Goal: Task Accomplishment & Management: Manage account settings

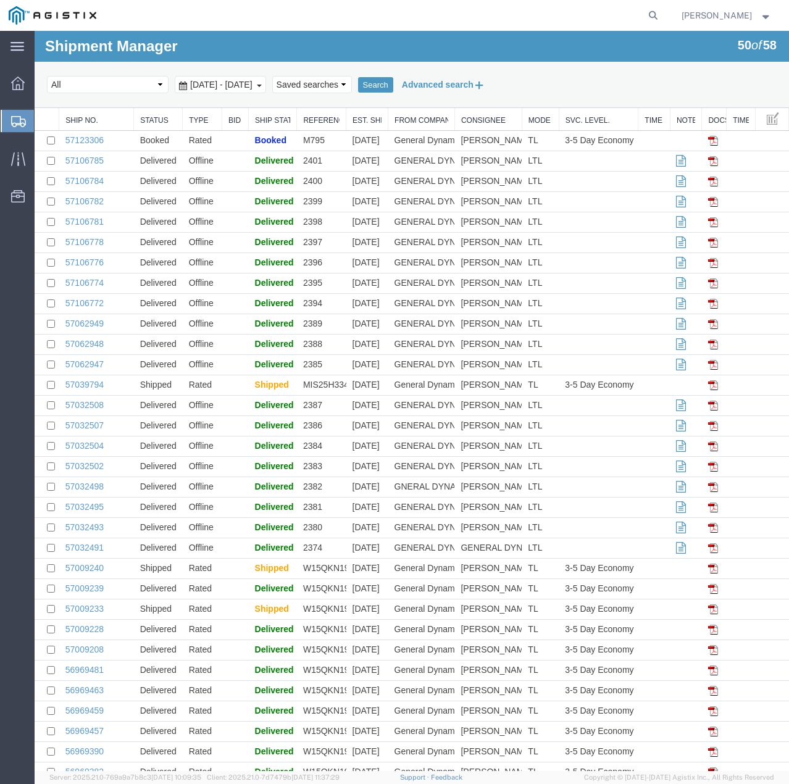
click at [451, 85] on button "Advanced search" at bounding box center [443, 84] width 101 height 21
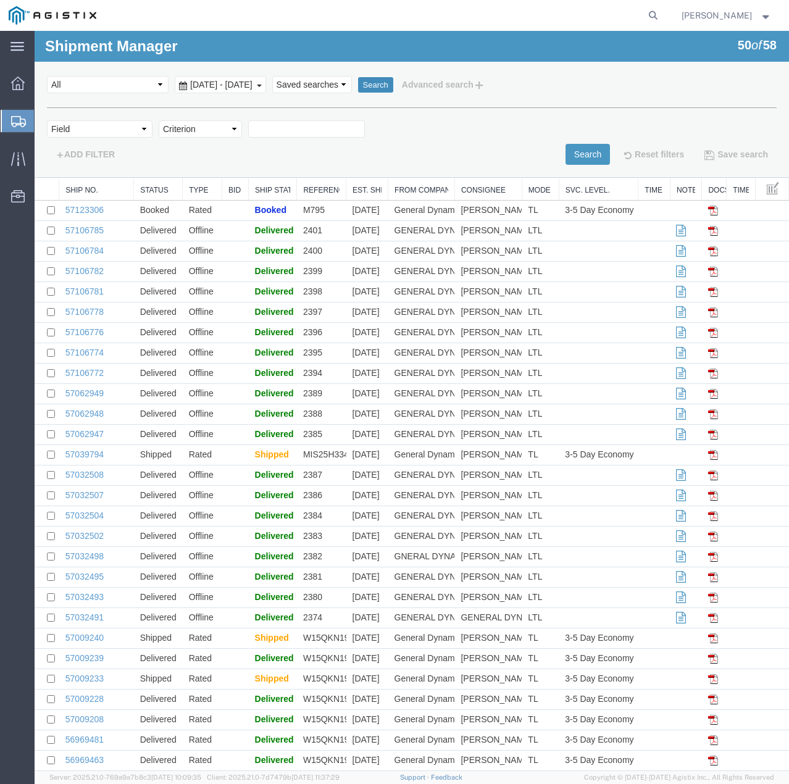
click at [393, 83] on button "Search" at bounding box center [375, 85] width 35 height 16
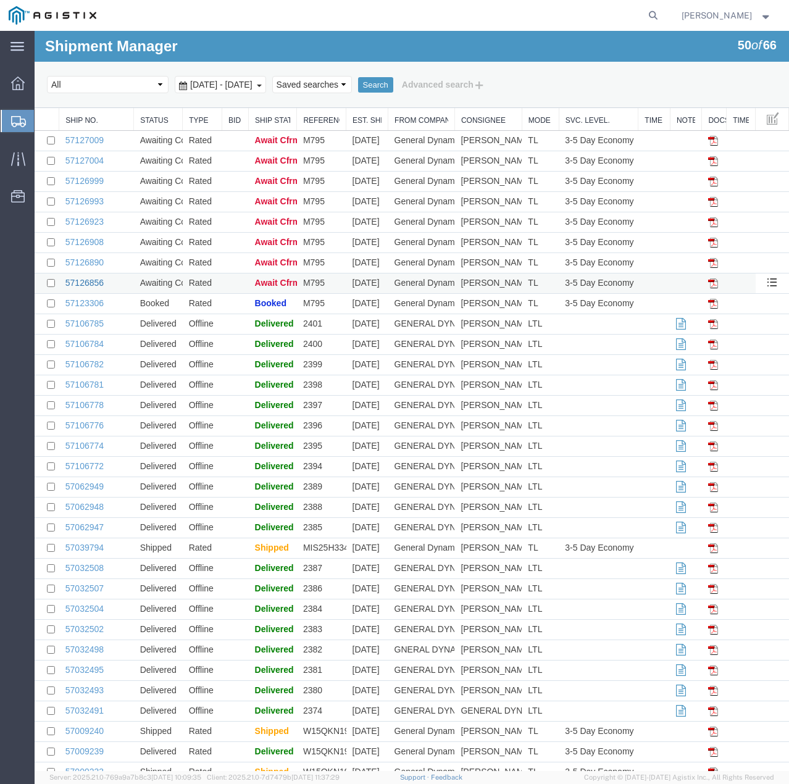
click at [83, 282] on link "57126856" at bounding box center [84, 283] width 38 height 10
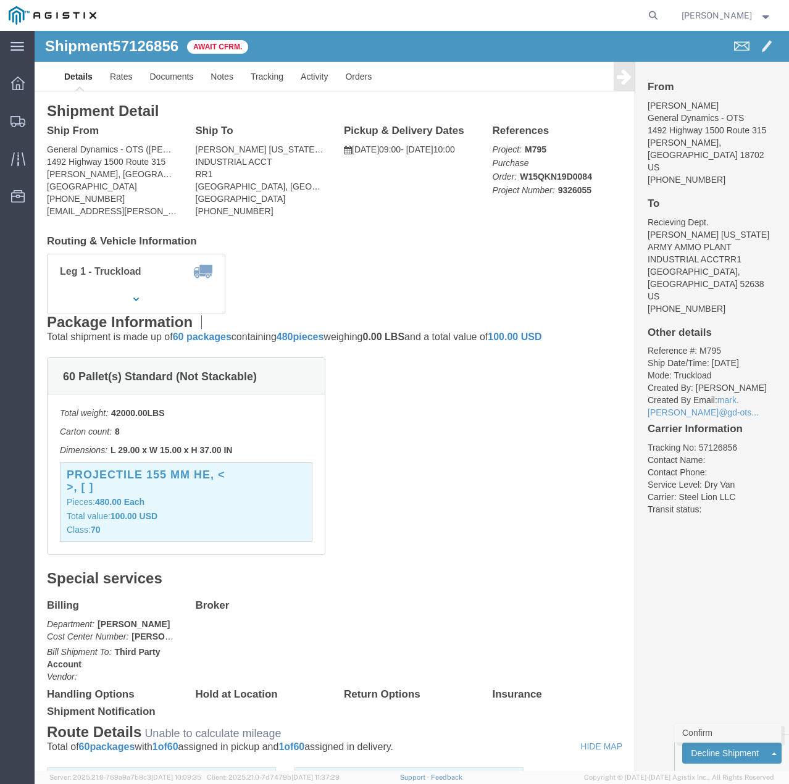
click link "Confirm"
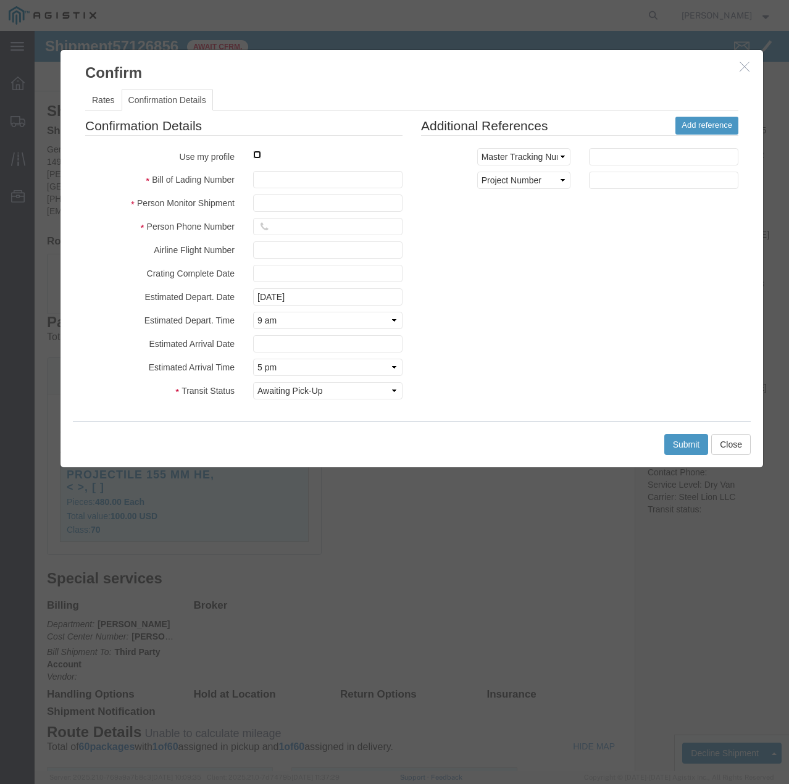
click input "checkbox"
checkbox input "true"
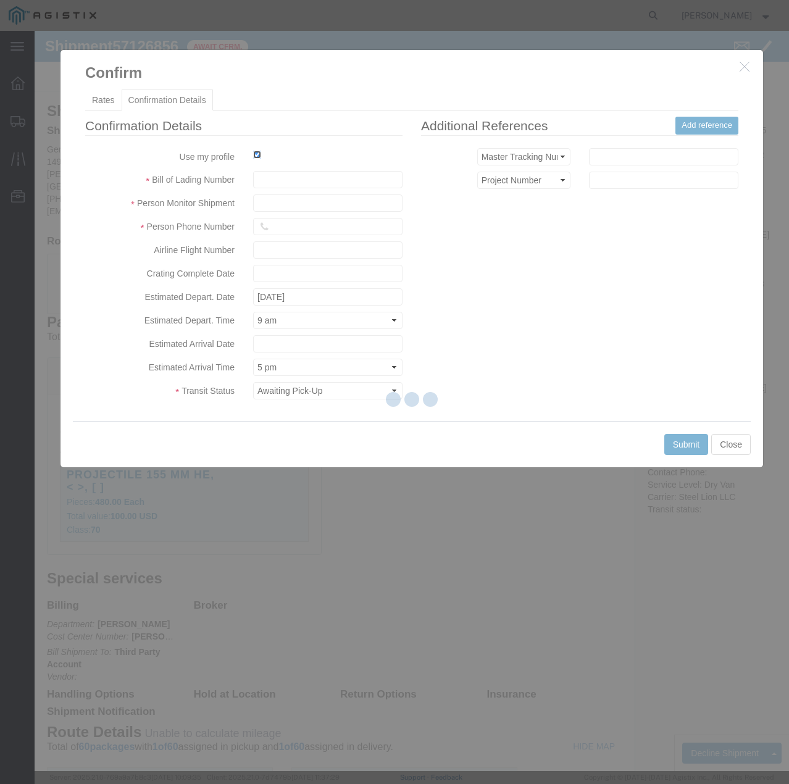
type input "[PERSON_NAME]"
type input "7854927650"
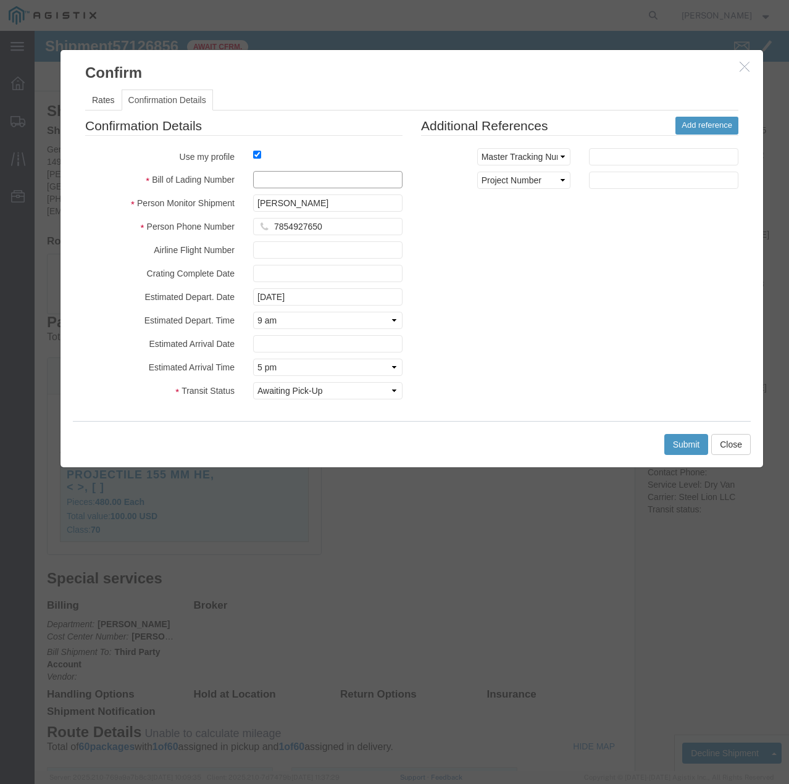
click input "text"
type input "57126856"
click button "Submit"
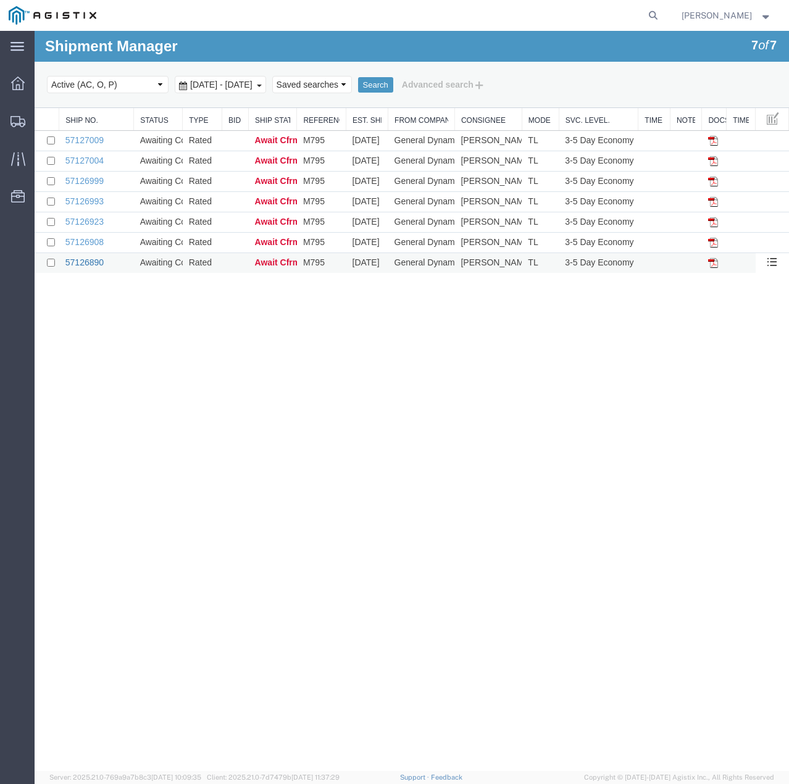
click at [85, 262] on link "57126890" at bounding box center [84, 263] width 38 height 10
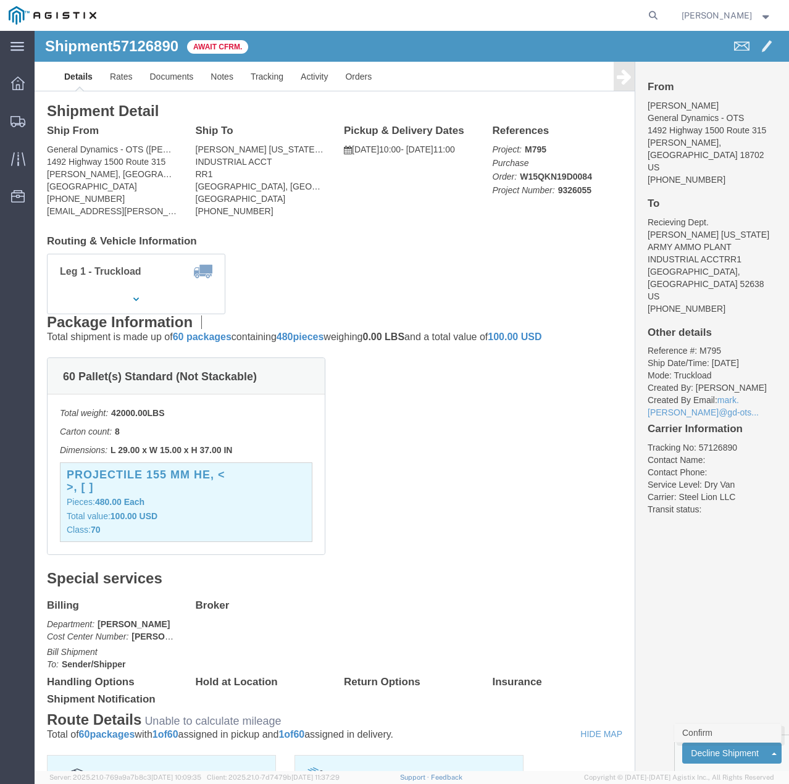
click link "Confirm"
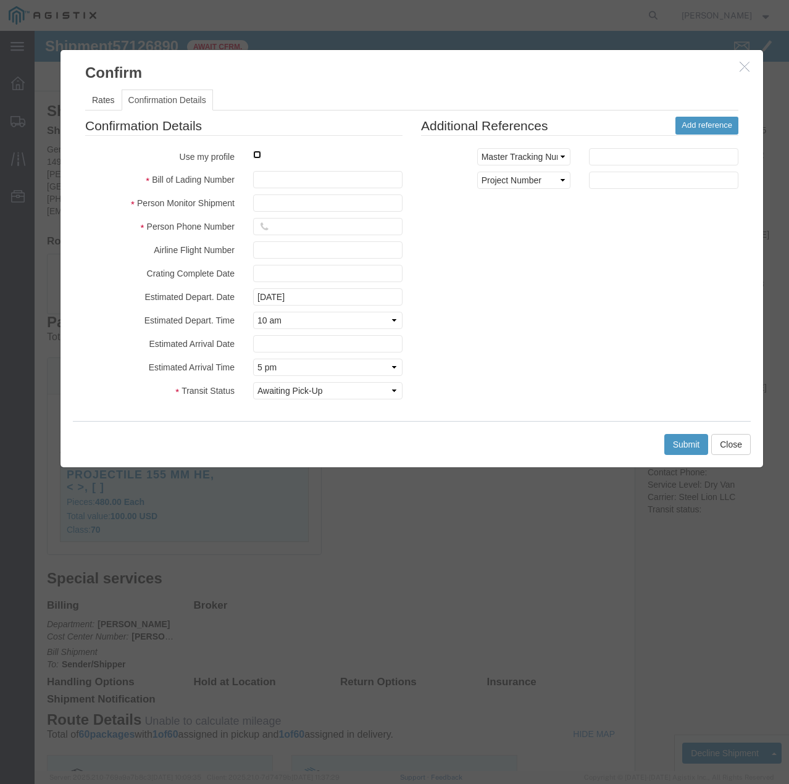
click input "checkbox"
checkbox input "true"
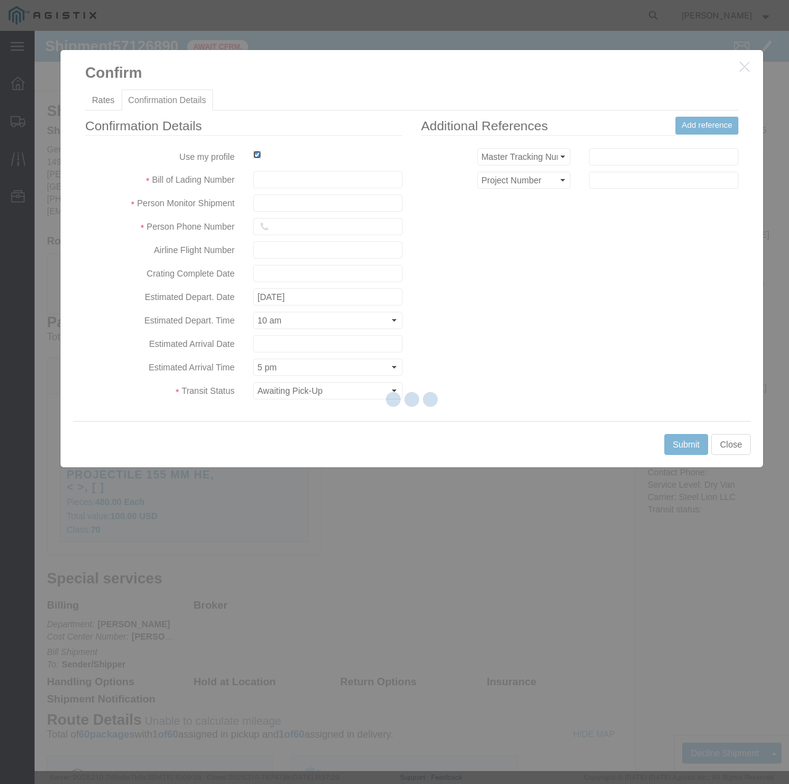
type input "[PERSON_NAME]"
type input "7854927650"
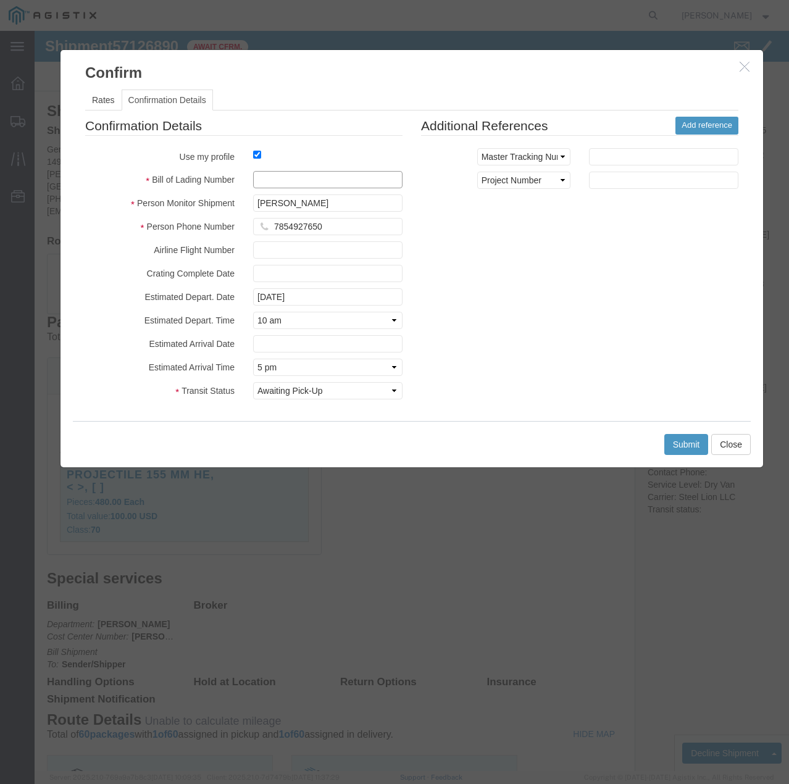
click input "text"
type input "57126890"
click button "Submit"
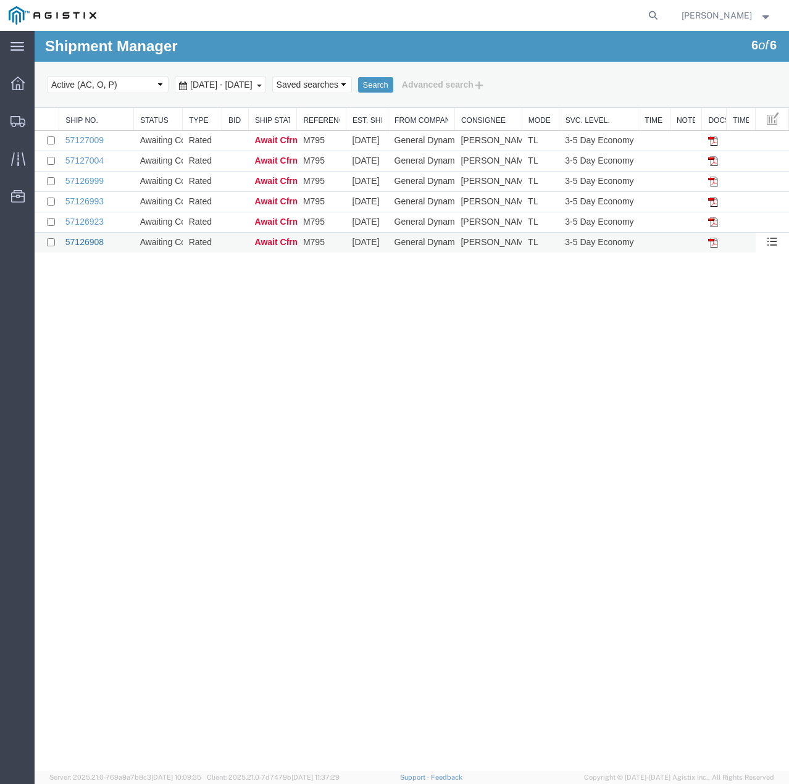
click at [94, 240] on link "57126908" at bounding box center [84, 242] width 38 height 10
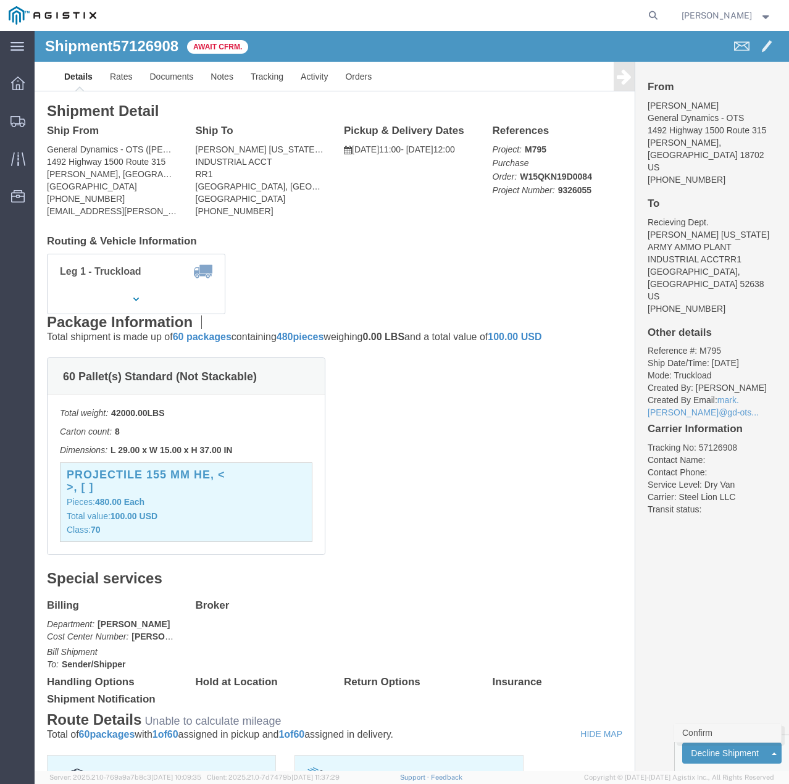
click link "Confirm"
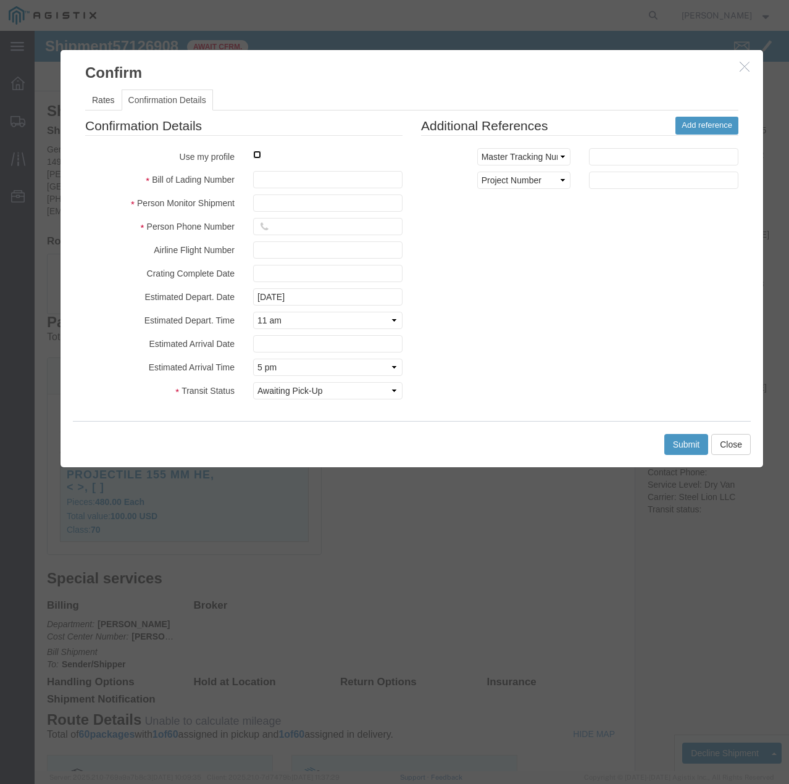
click input "checkbox"
checkbox input "true"
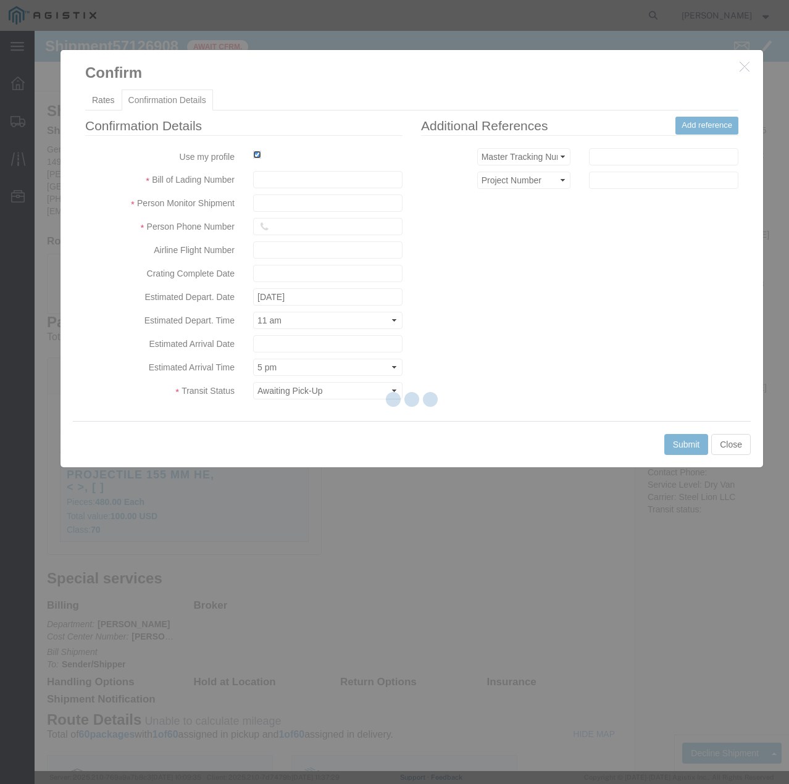
type input "[PERSON_NAME]"
type input "7854927650"
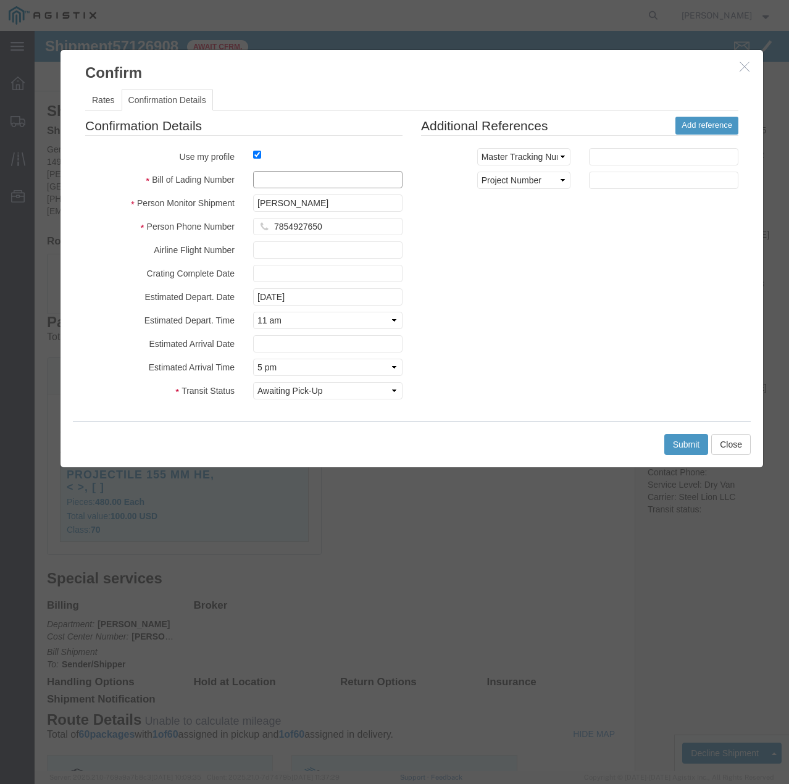
click input "text"
type input "57126908"
click button "Submit"
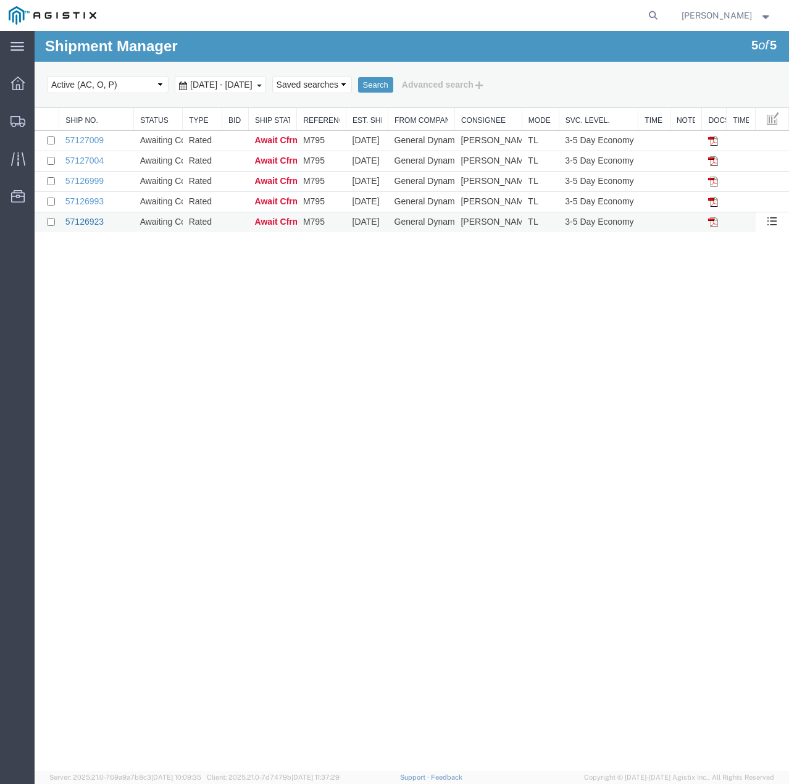
click at [89, 220] on link "57126923" at bounding box center [84, 222] width 38 height 10
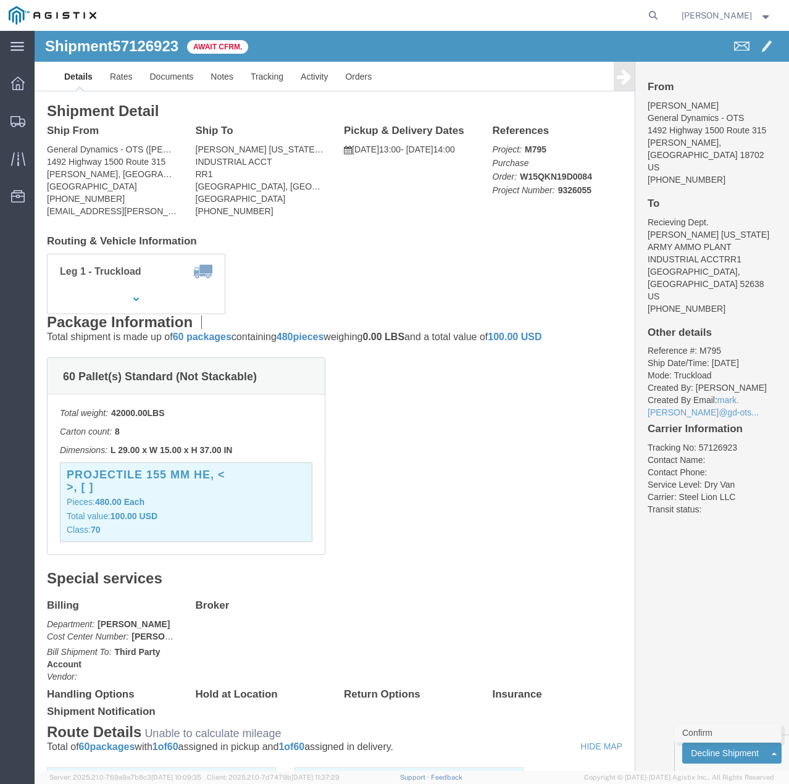
click link "Confirm"
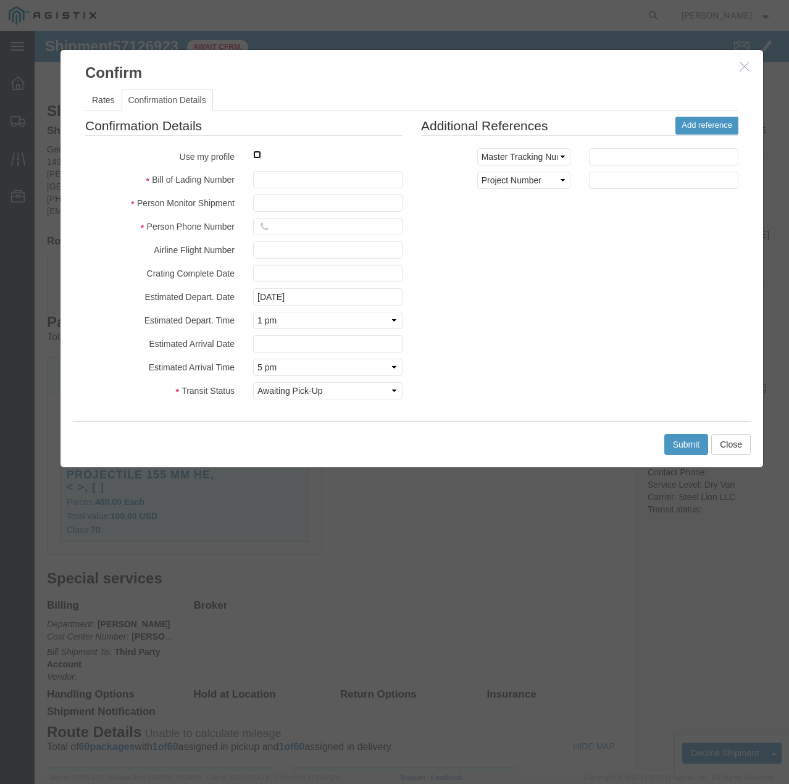
click input "checkbox"
checkbox input "true"
type input "[PERSON_NAME]"
type input "7854927650"
click input "text"
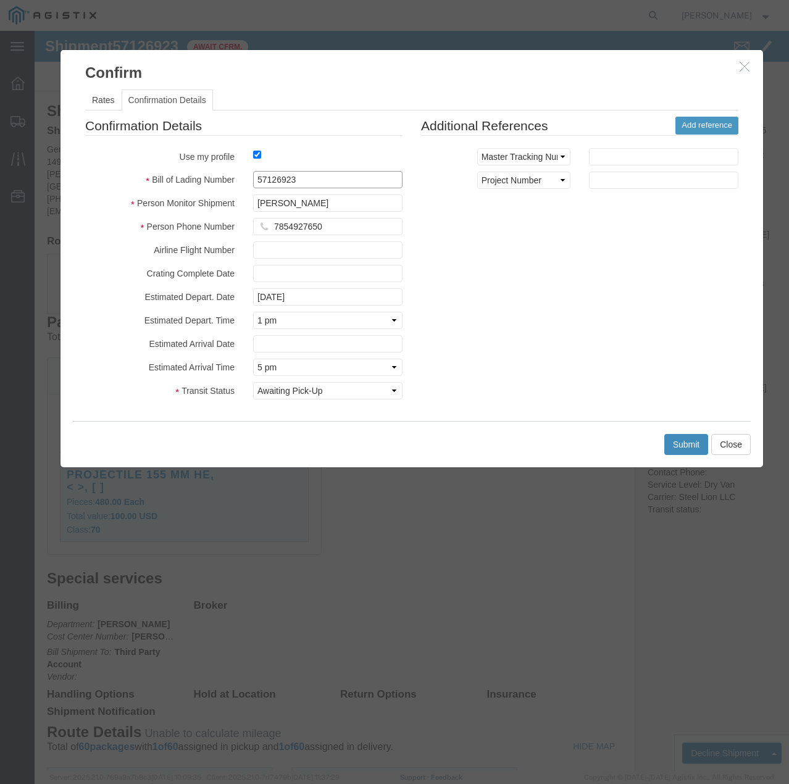
type input "57126923"
click button "Submit"
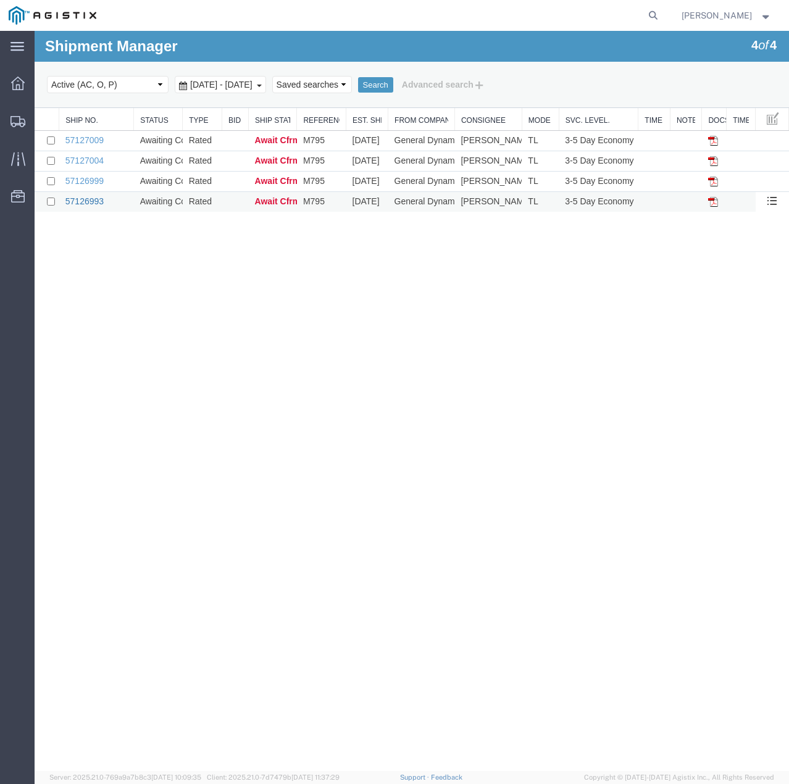
click at [85, 201] on link "57126993" at bounding box center [84, 201] width 38 height 10
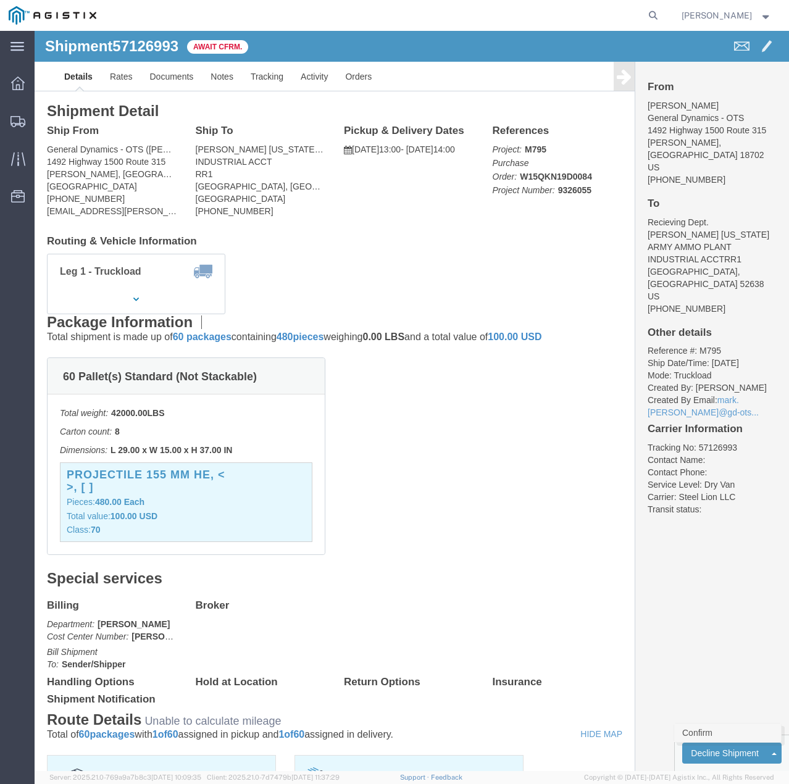
click link "Confirm"
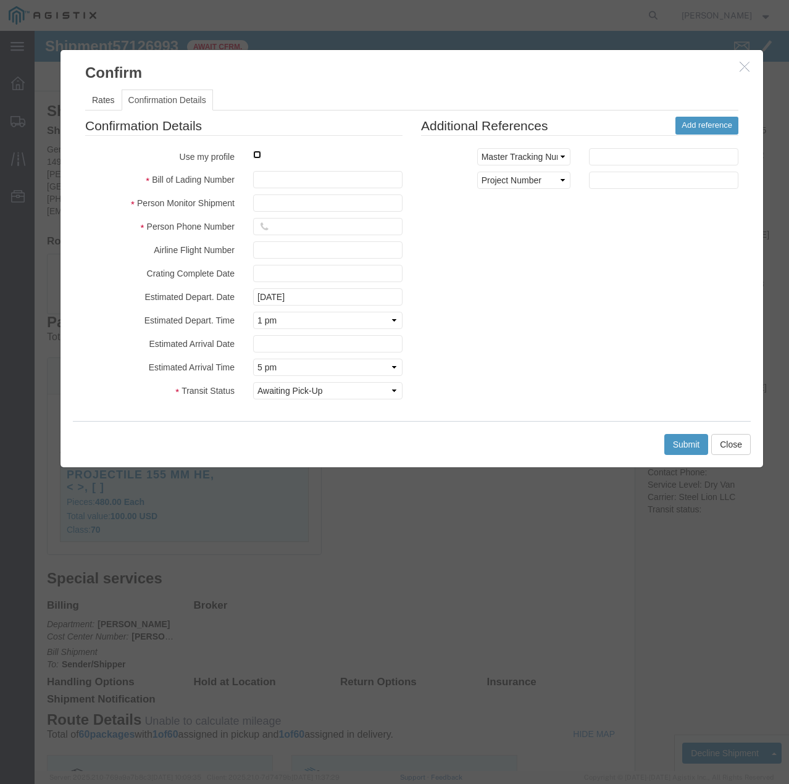
click input "checkbox"
checkbox input "true"
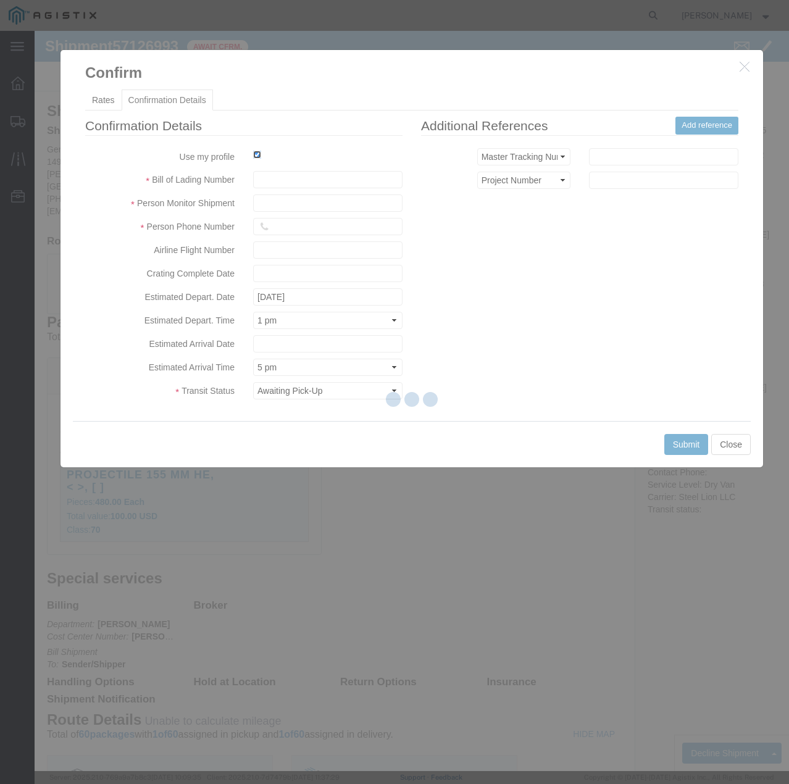
type input "[PERSON_NAME]"
type input "7854927650"
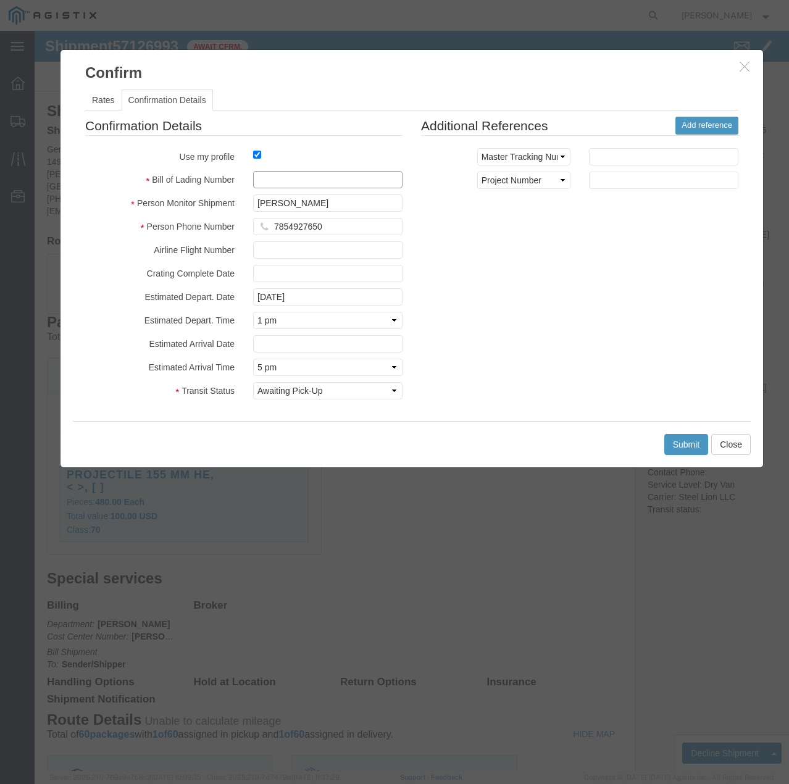
click input "text"
type input "57126993"
click button "Submit"
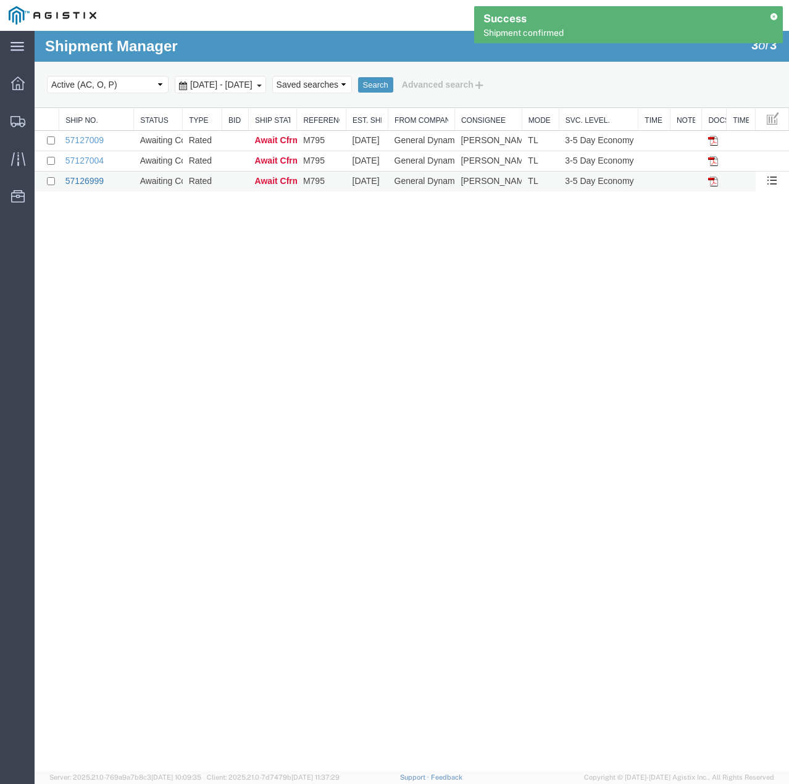
click at [93, 180] on link "57126999" at bounding box center [84, 181] width 38 height 10
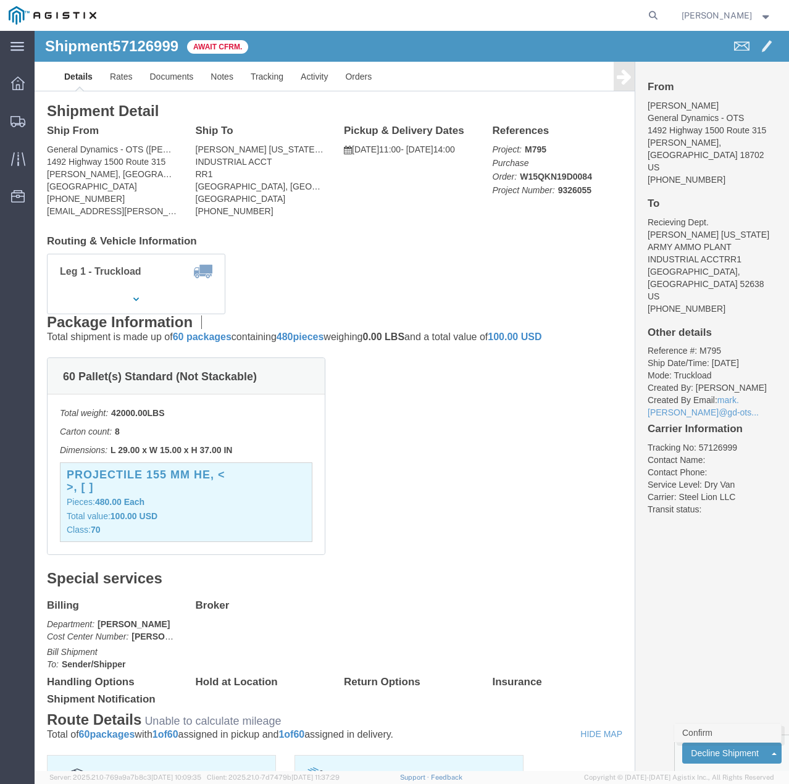
click link "Confirm"
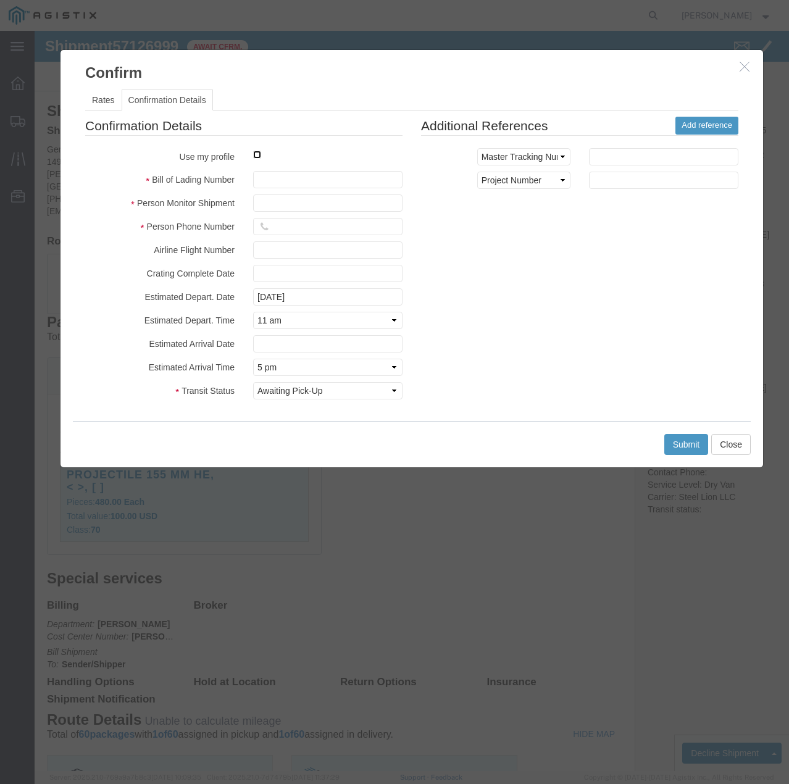
click input "checkbox"
checkbox input "true"
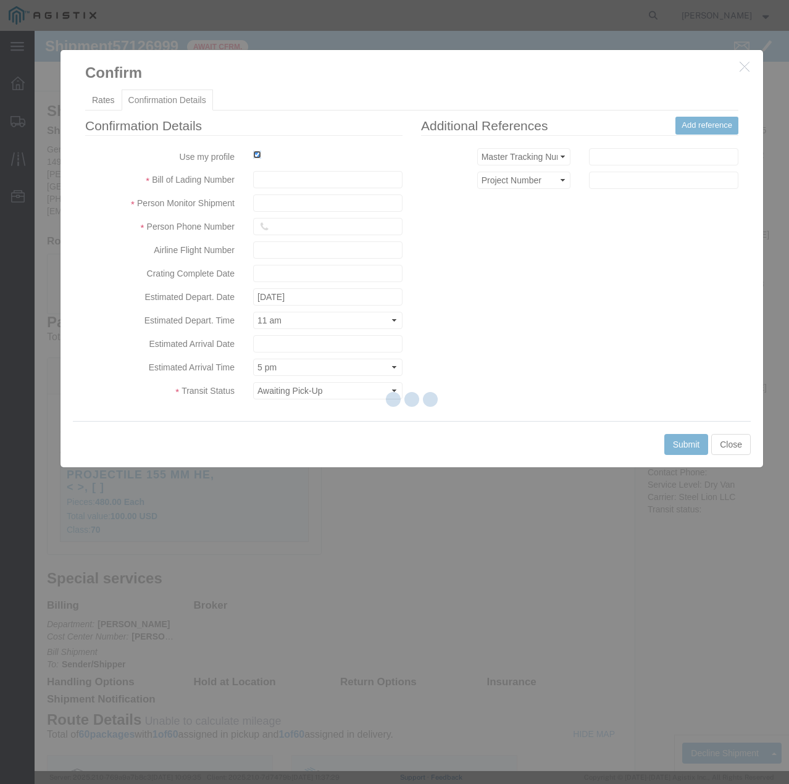
type input "[PERSON_NAME]"
type input "7854927650"
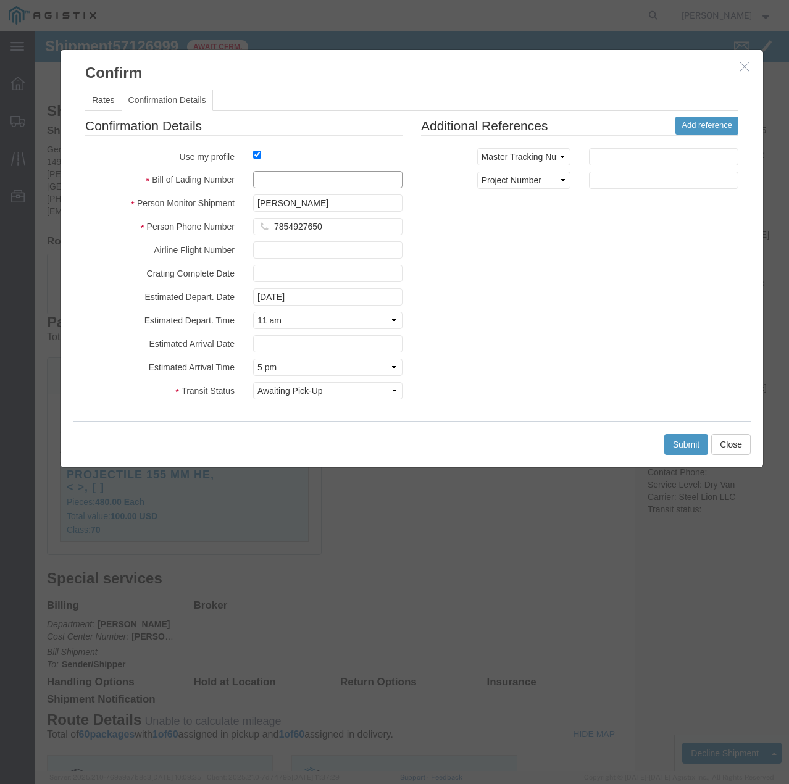
drag, startPoint x: 275, startPoint y: 181, endPoint x: 241, endPoint y: 150, distance: 46.4
click input "text"
type input "57126999"
click button "Submit"
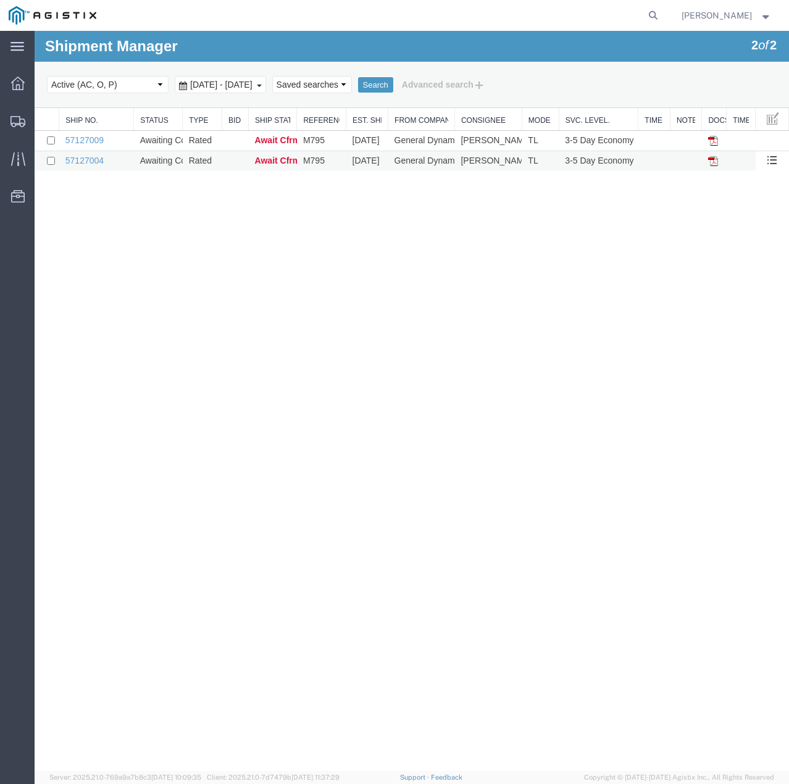
click at [93, 169] on td "57127004" at bounding box center [96, 161] width 75 height 20
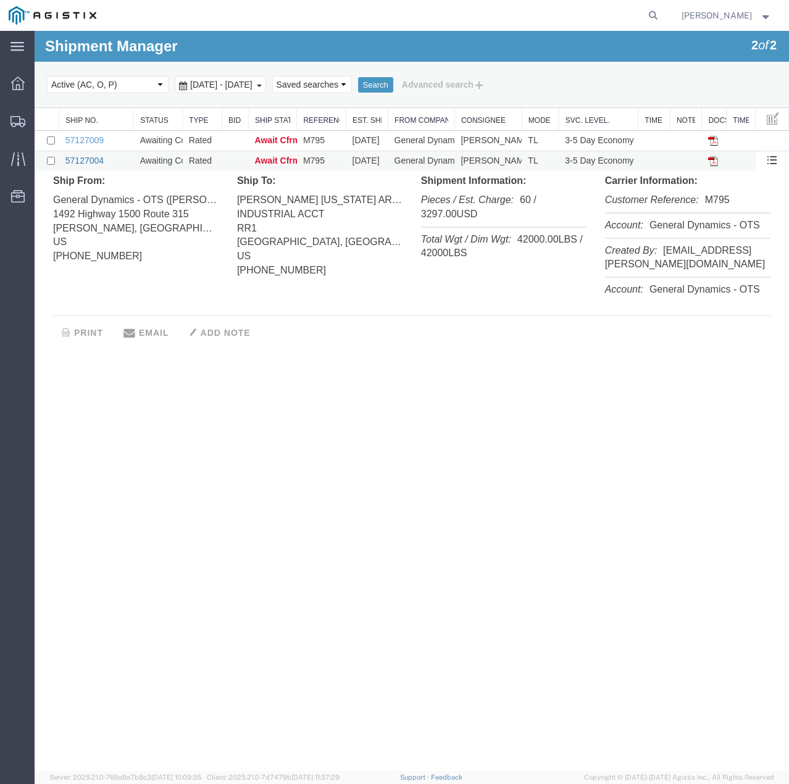
click at [95, 160] on link "57127004" at bounding box center [84, 161] width 38 height 10
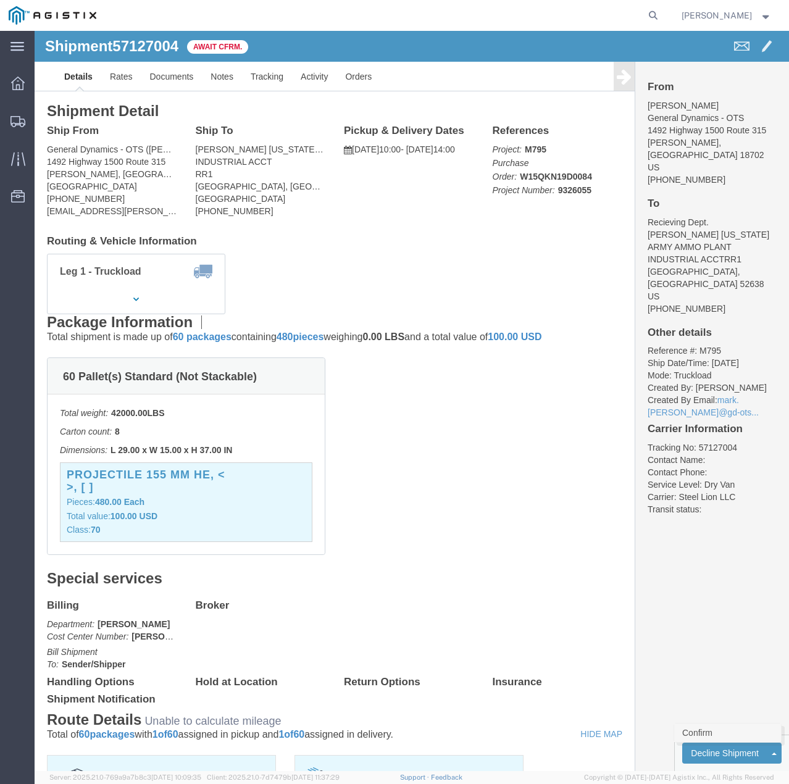
click link "Confirm"
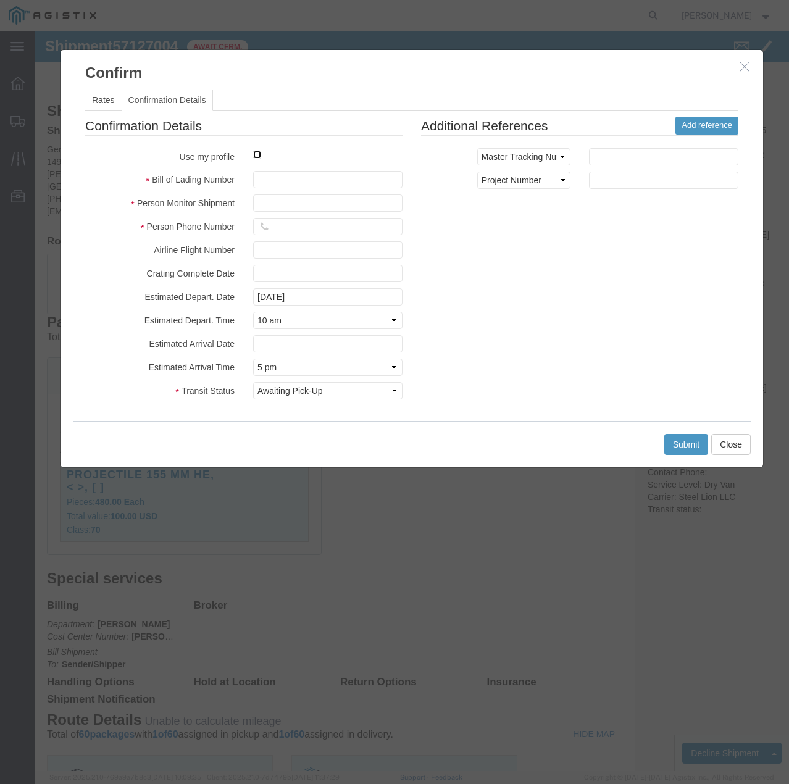
click input "checkbox"
checkbox input "true"
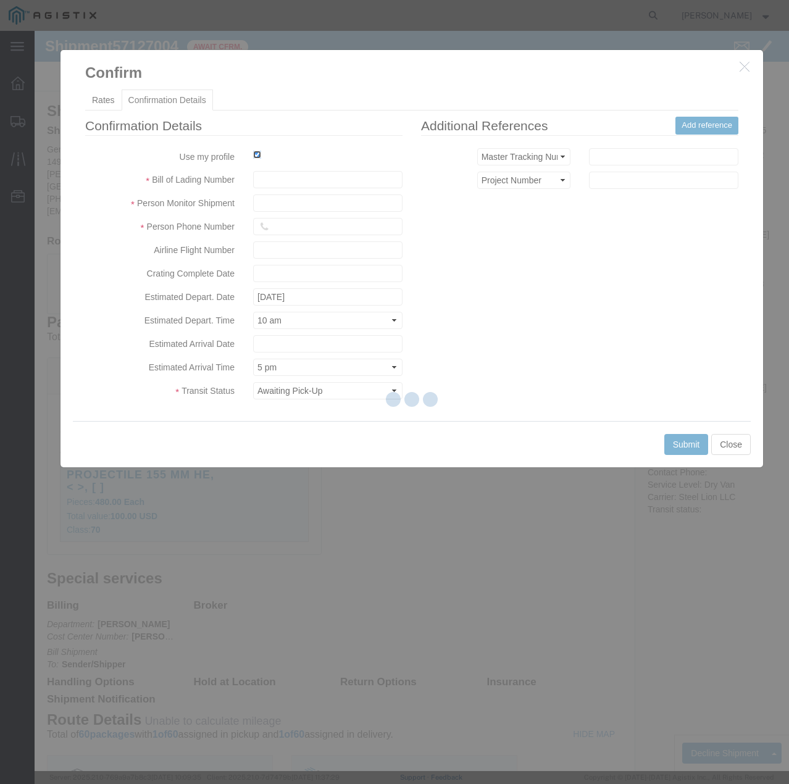
type input "[PERSON_NAME]"
type input "7854927650"
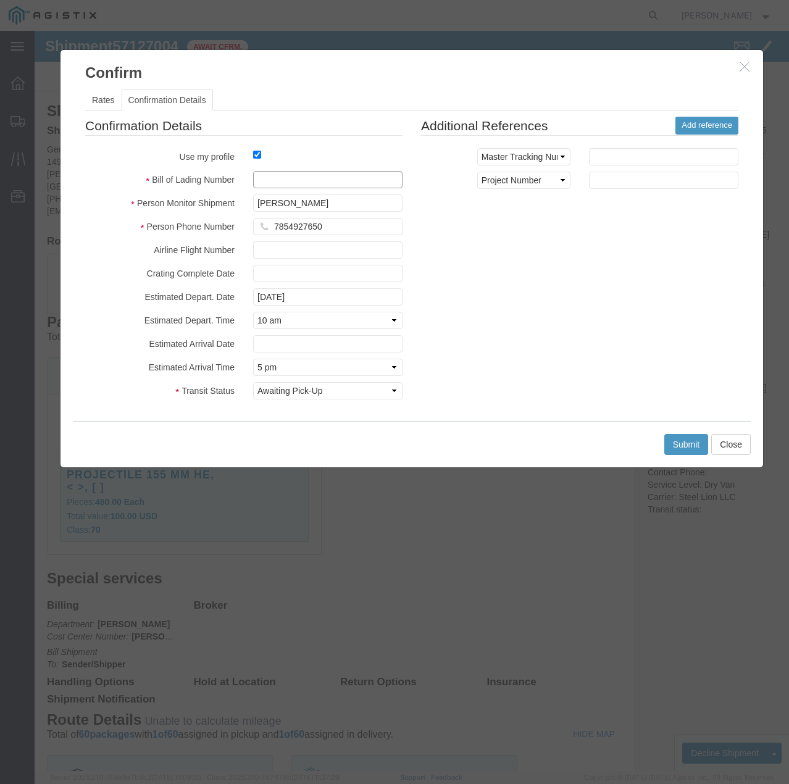
click input "text"
type input "57127004"
click button "Submit"
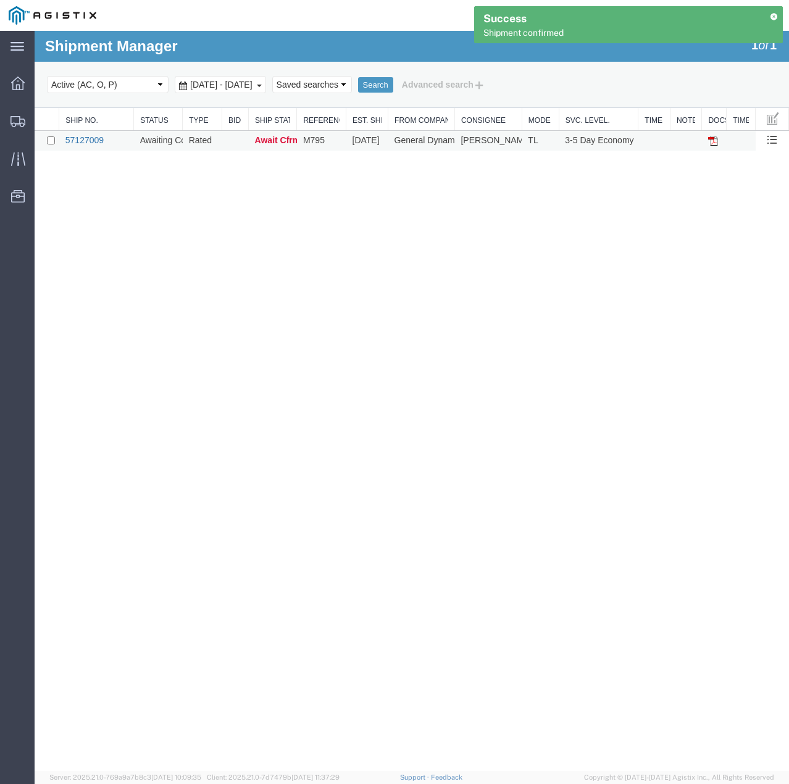
click at [89, 140] on link "57127009" at bounding box center [84, 140] width 38 height 10
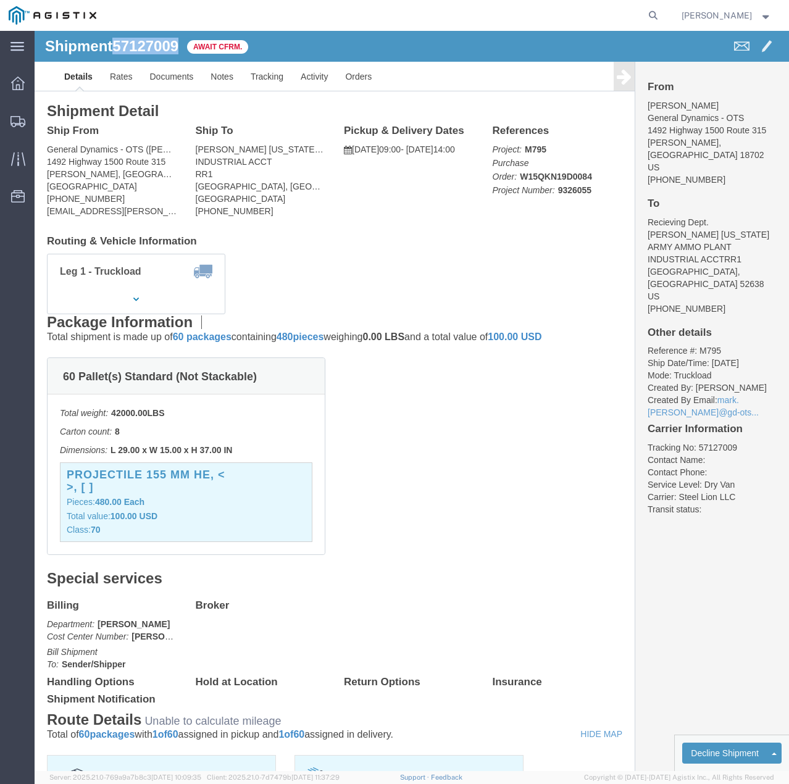
drag, startPoint x: 146, startPoint y: 15, endPoint x: 85, endPoint y: 15, distance: 61.1
click span "57127009"
copy span "57127009"
click link "Confirm"
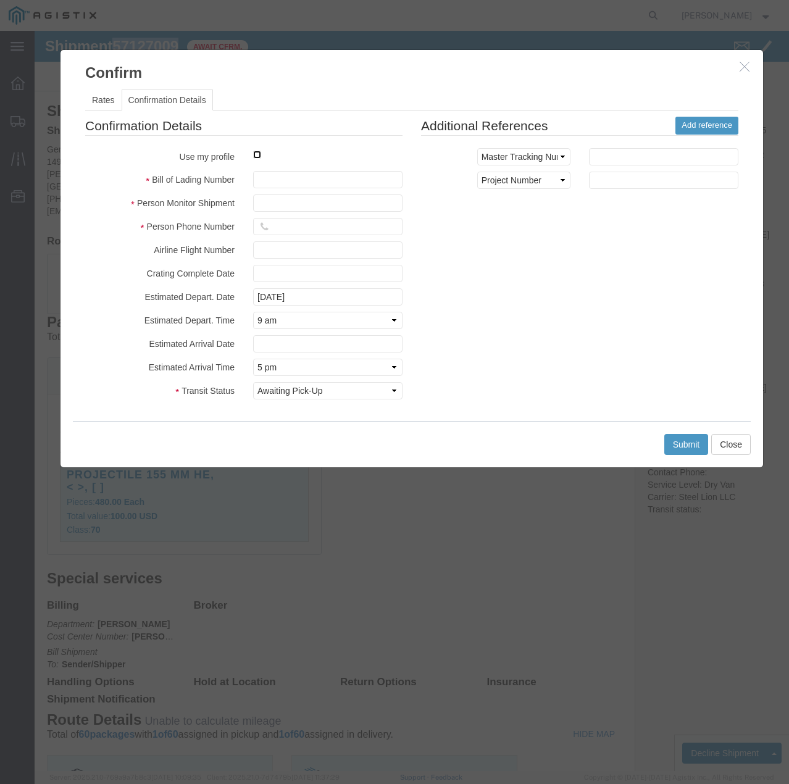
click input "checkbox"
checkbox input "true"
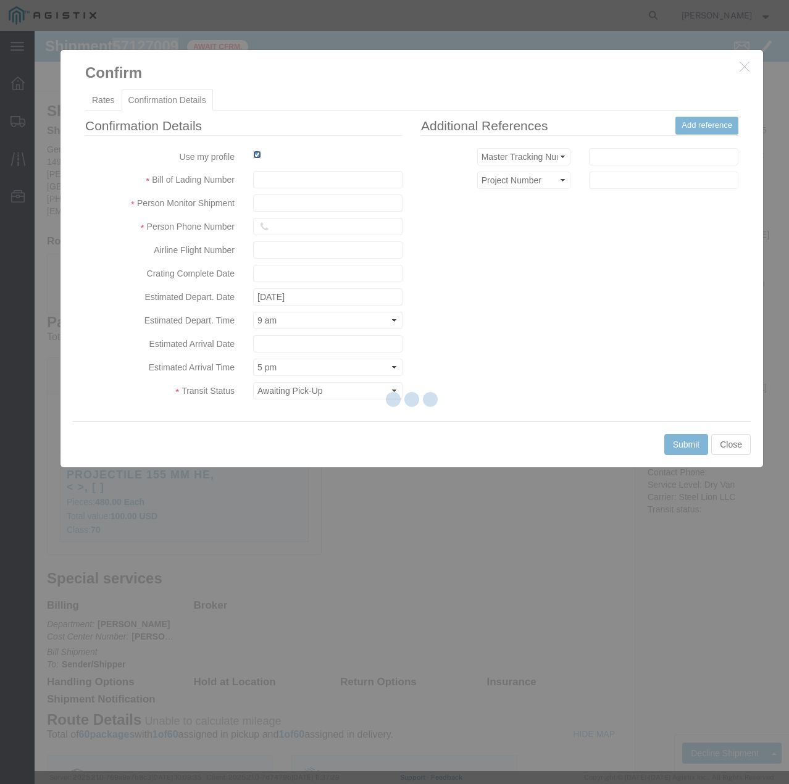
type input "[PERSON_NAME]"
type input "7854927650"
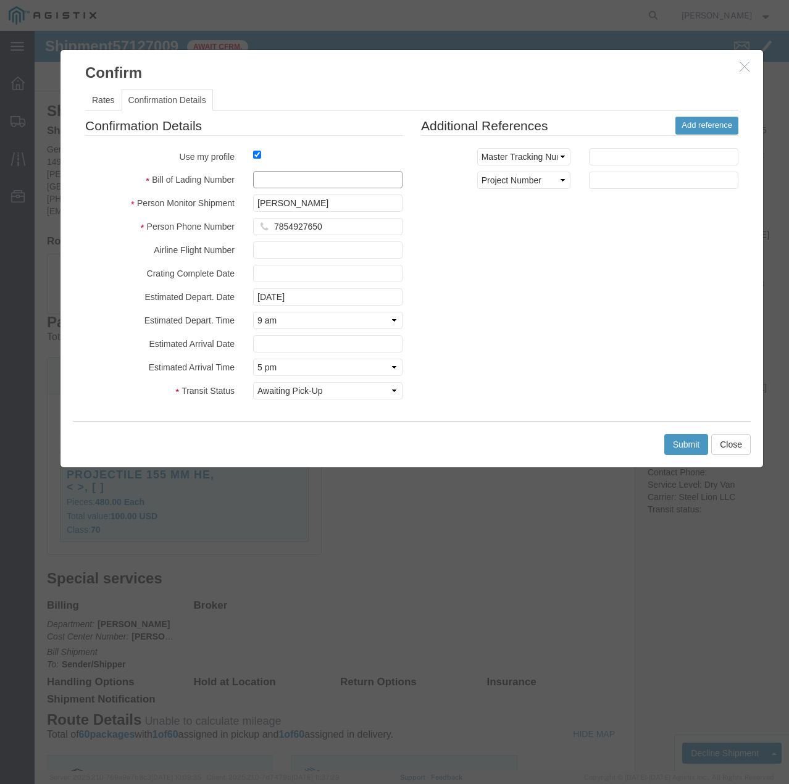
click input "text"
paste input "57127009"
type input "57127009"
click button "Submit"
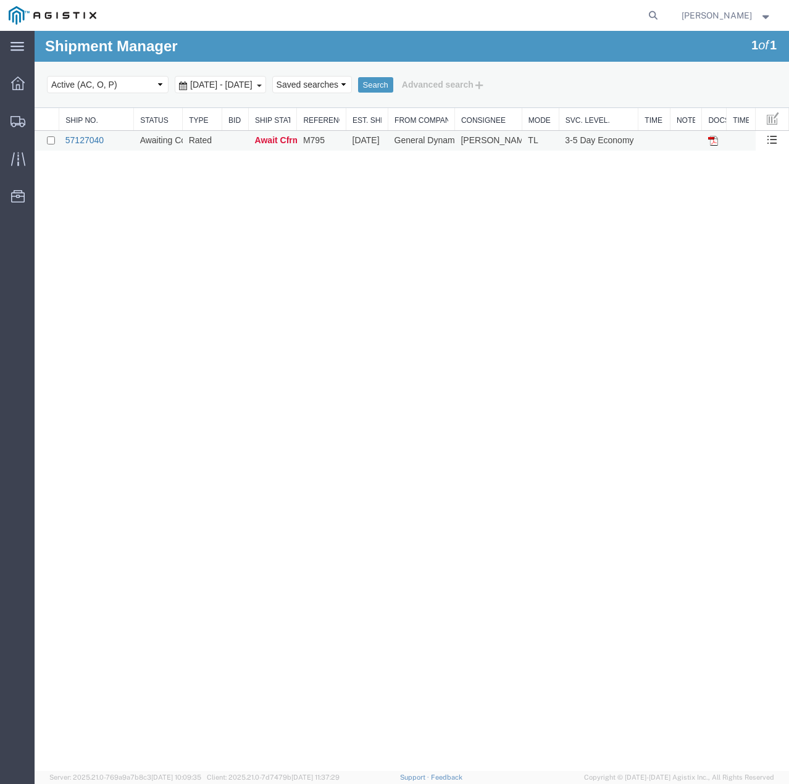
click at [94, 138] on link "57127040" at bounding box center [84, 140] width 38 height 10
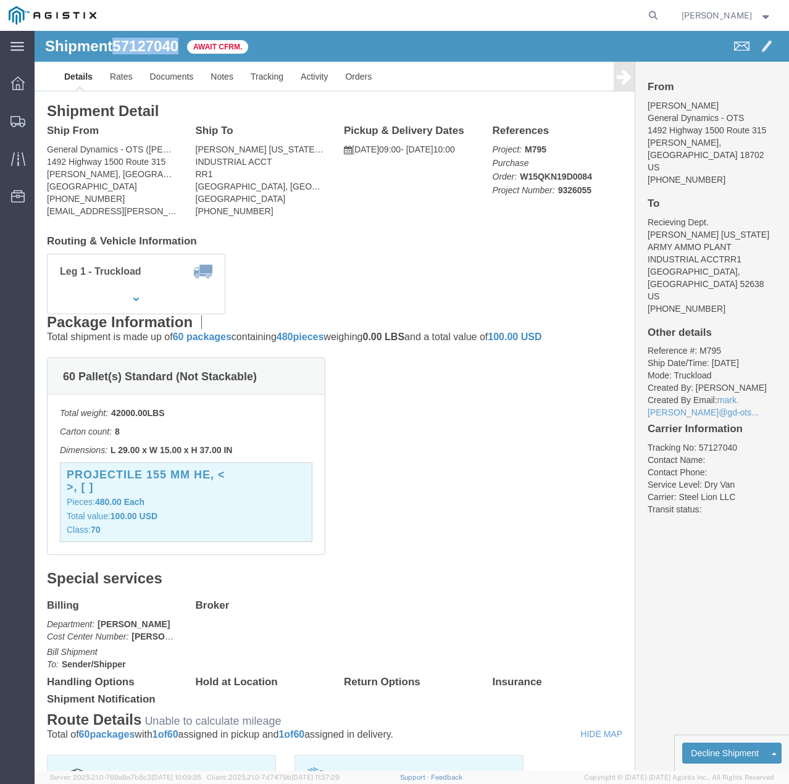
drag, startPoint x: 146, startPoint y: 17, endPoint x: 84, endPoint y: 17, distance: 61.8
click span "57127040"
copy span "57127040"
click link "Confirm"
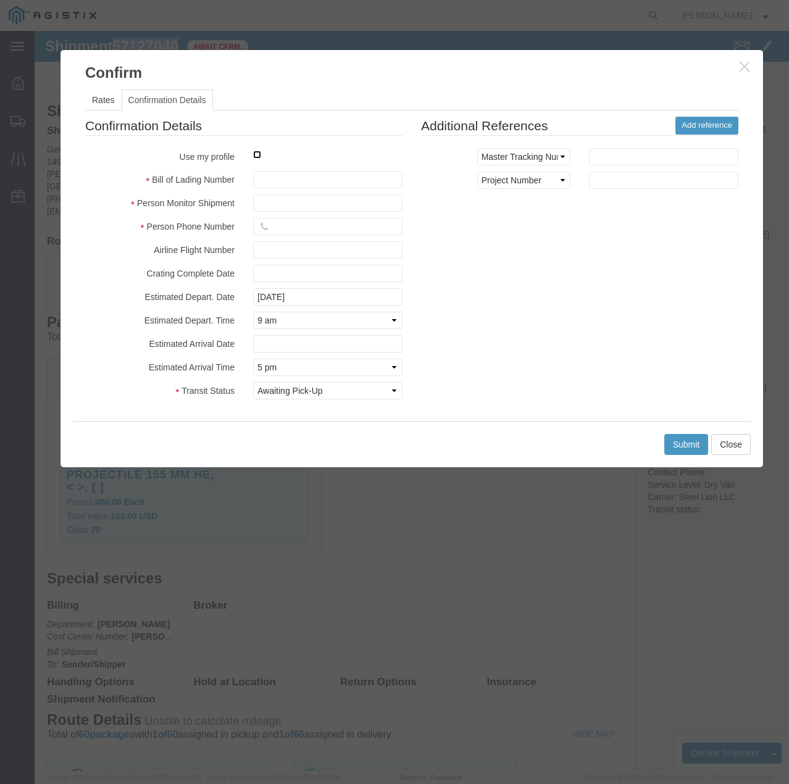
click input "checkbox"
checkbox input "true"
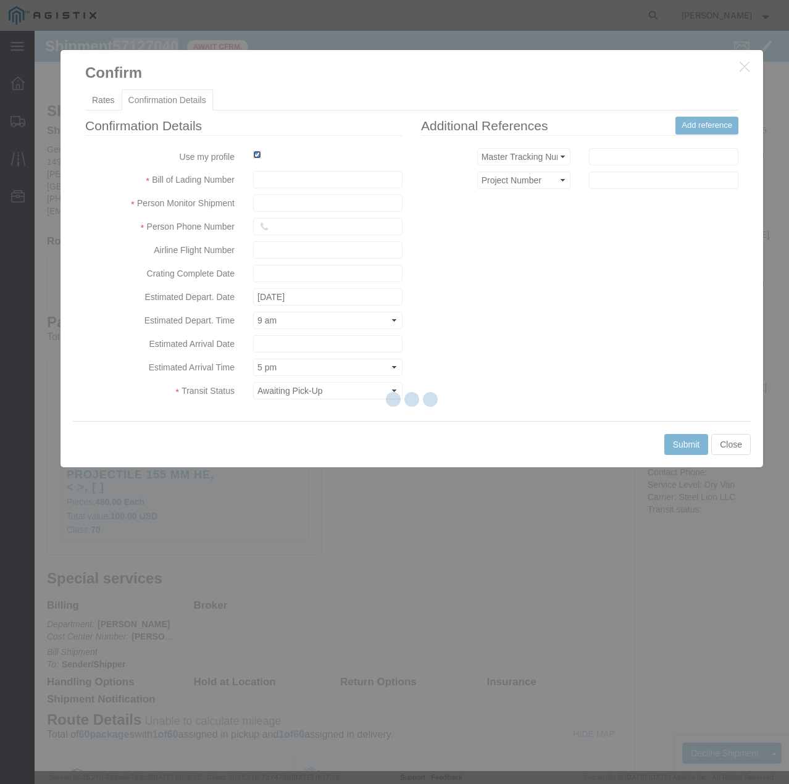
type input "[PERSON_NAME]"
type input "7854927650"
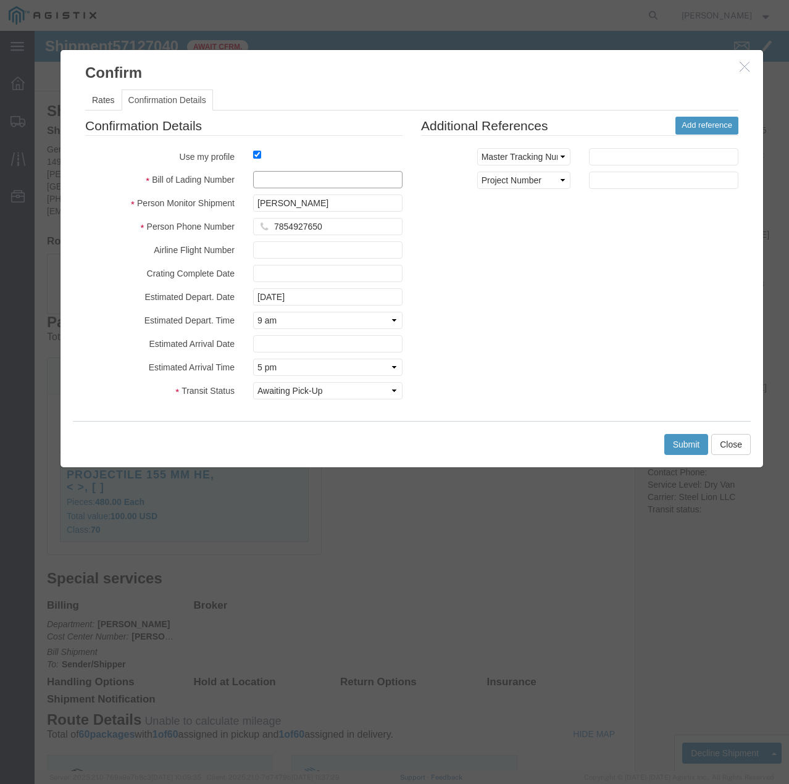
click input "text"
paste input "57127040"
type input "57127040"
click button "Submit"
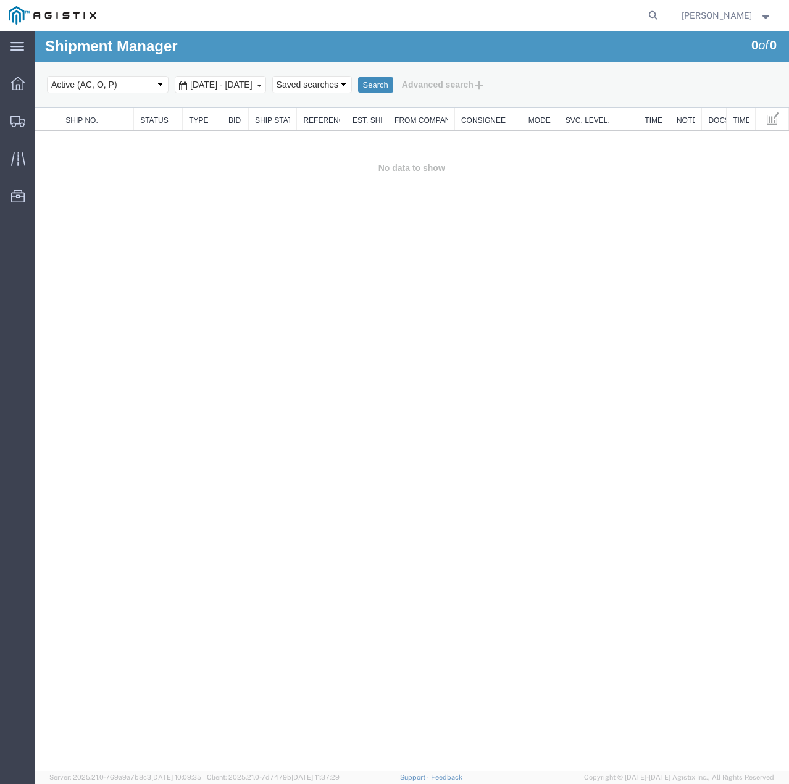
click at [393, 84] on button "Search" at bounding box center [375, 85] width 35 height 16
click at [159, 86] on select "Select status Active (AC, O, P) All Approved Awaiting Confirmation (AC) Booked …" at bounding box center [108, 84] width 122 height 17
select select "ALL"
click at [47, 76] on select "Select status Active (AC, O, P) All Approved Awaiting Confirmation (AC) Booked …" at bounding box center [108, 84] width 122 height 17
click at [393, 83] on button "Search" at bounding box center [375, 85] width 35 height 16
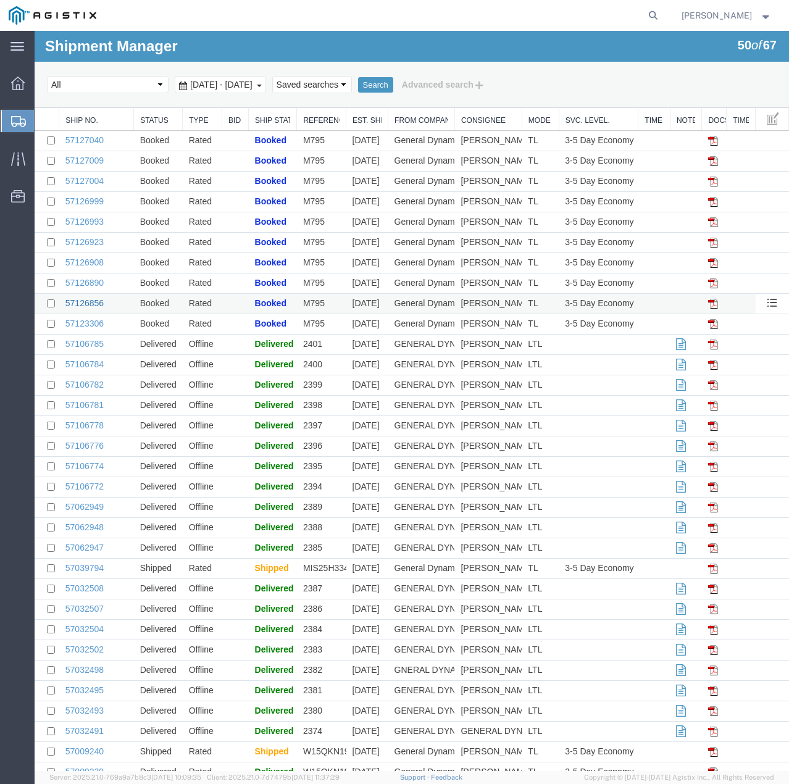
click at [94, 301] on link "57126856" at bounding box center [84, 303] width 38 height 10
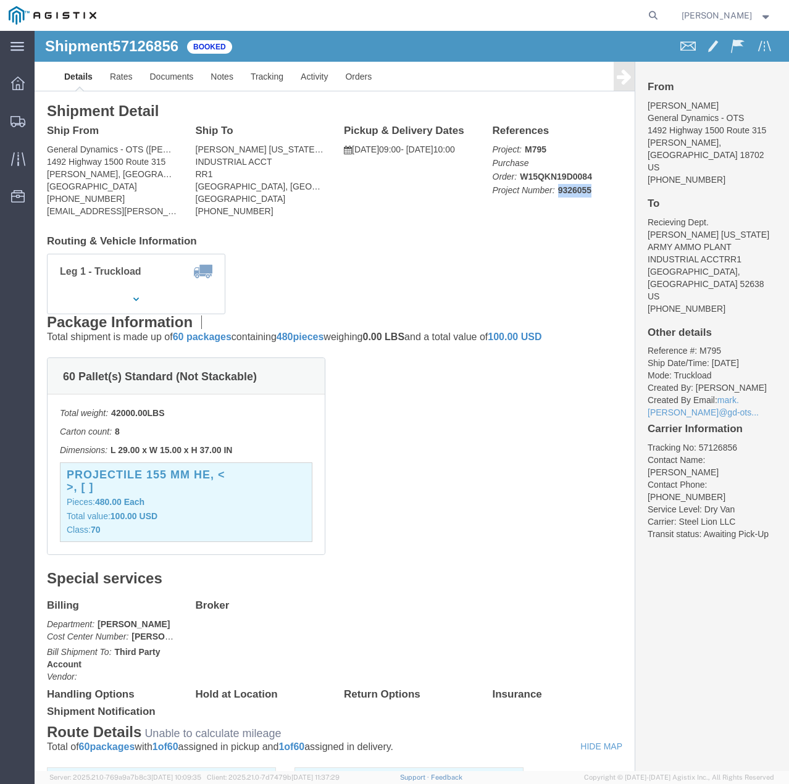
click p "Project: M795 Purchase Order: W15QKN19D0084 Project Number: 9326055"
copy b "9326055"
click p "Project: M795 Purchase Order: W15QKN19D0084 Project Number: 9326055"
drag, startPoint x: 518, startPoint y: 160, endPoint x: 550, endPoint y: 162, distance: 32.2
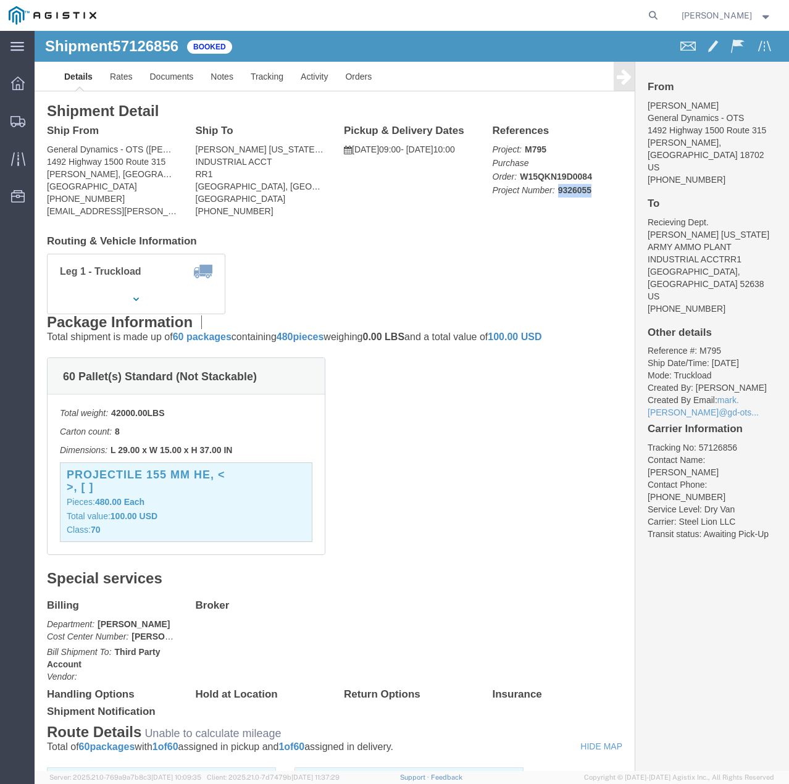
click b "9326055"
copy b "9326055"
click link "Documents"
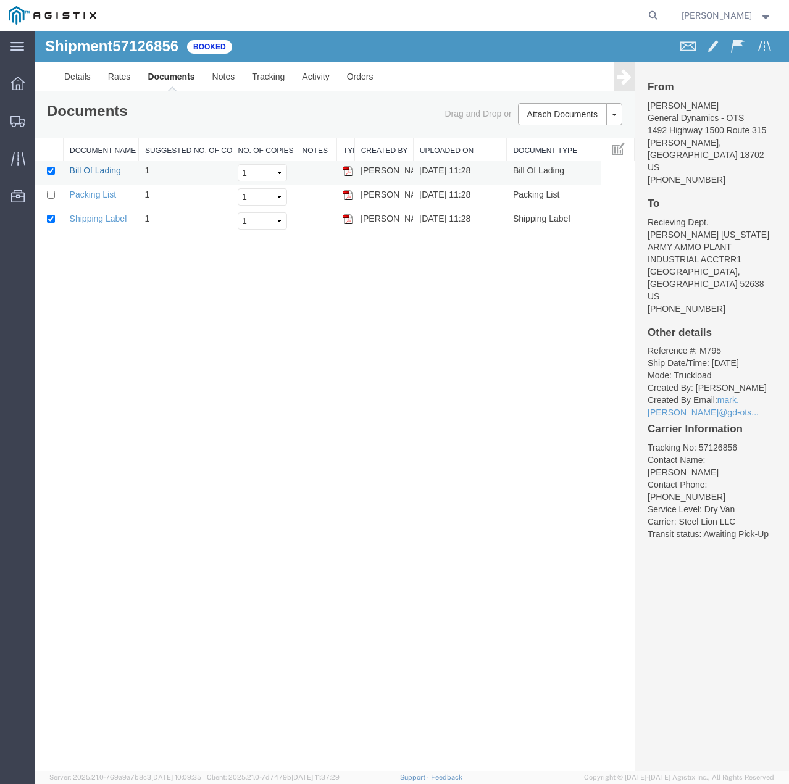
click at [108, 166] on link "Bill Of Lading" at bounding box center [95, 171] width 51 height 10
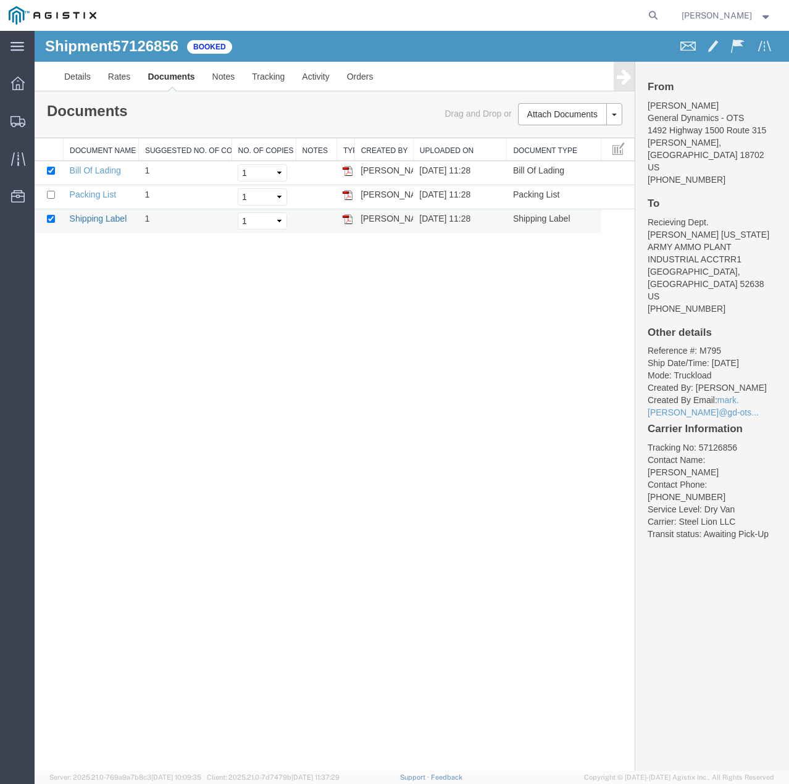
click at [109, 217] on link "Shipping Label" at bounding box center [98, 219] width 57 height 10
click at [88, 191] on link "Packing List" at bounding box center [93, 195] width 46 height 10
click at [15, 121] on icon at bounding box center [17, 121] width 15 height 11
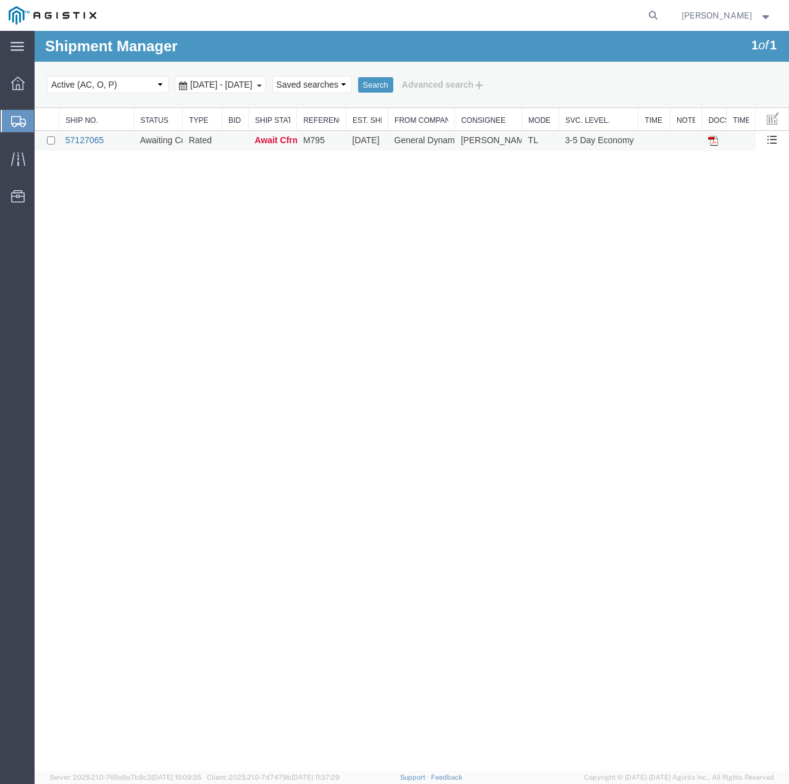
click at [90, 136] on link "57127065" at bounding box center [84, 140] width 38 height 10
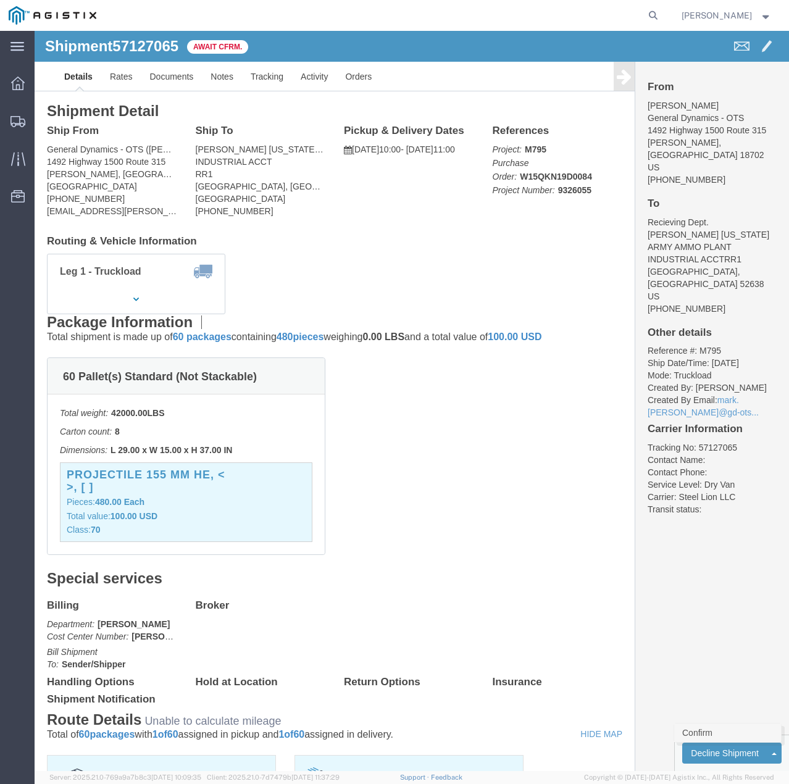
click link "Confirm"
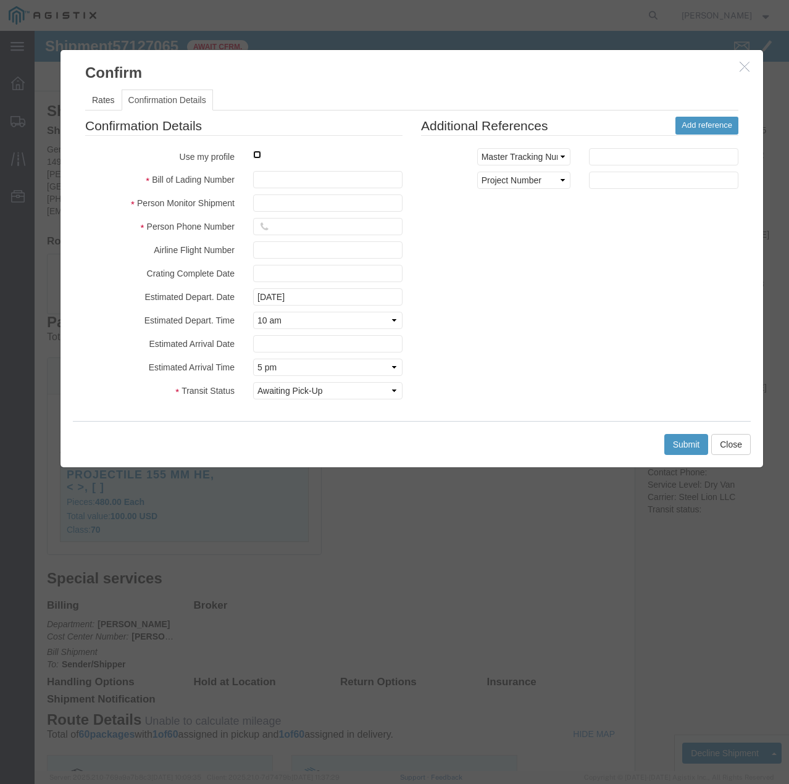
click input "checkbox"
checkbox input "true"
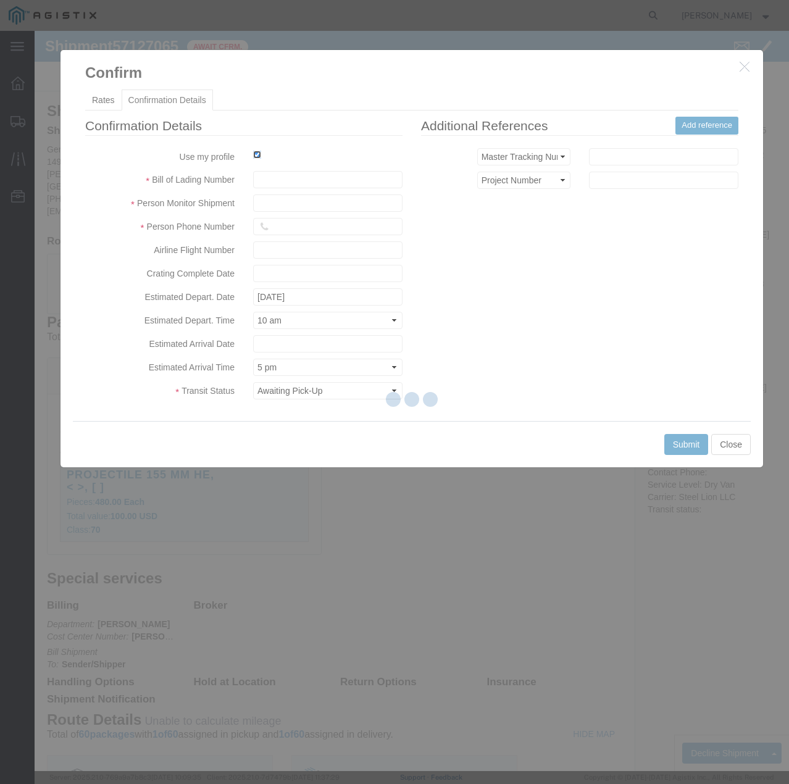
type input "[PERSON_NAME]"
type input "7854927650"
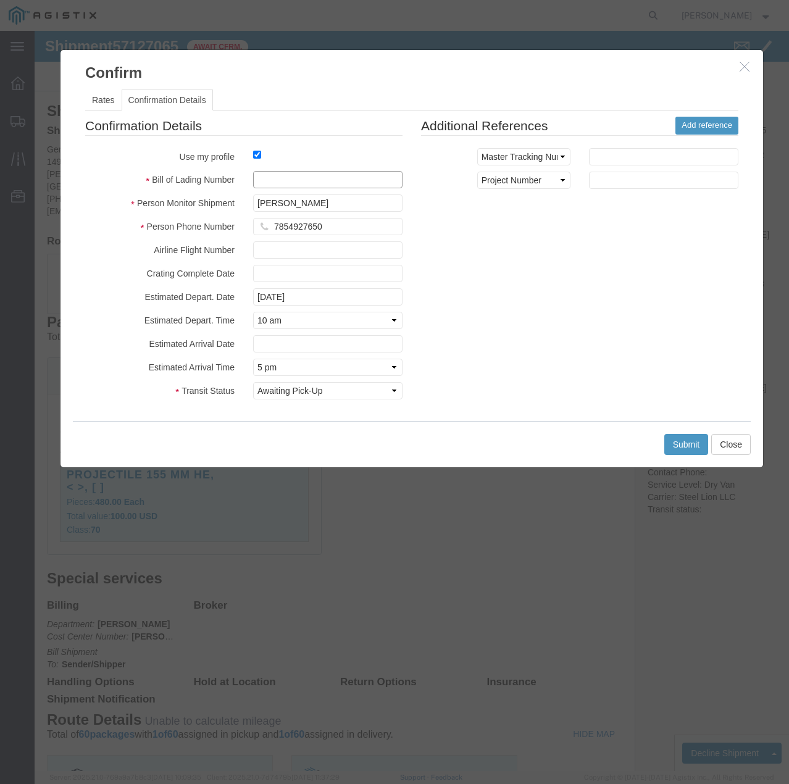
click input "text"
type input "57127065"
click button "Submit"
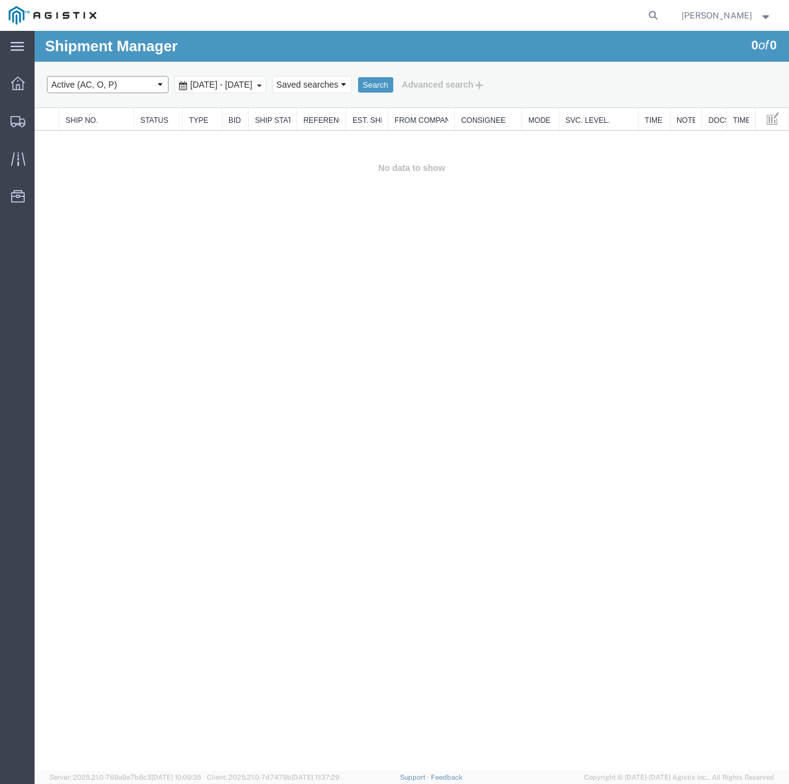
click at [153, 83] on select "Select status Active (AC, O, P) All Approved Awaiting Confirmation (AC) Booked …" at bounding box center [108, 84] width 122 height 17
select select "ALL"
click at [47, 76] on select "Select status Active (AC, O, P) All Approved Awaiting Confirmation (AC) Booked …" at bounding box center [108, 84] width 122 height 17
click at [411, 84] on div "Select status Active (AC, O, P) All Approved Awaiting Confirmation (AC) Booked …" at bounding box center [412, 84] width 730 height 21
click at [393, 83] on button "Search" at bounding box center [375, 85] width 35 height 16
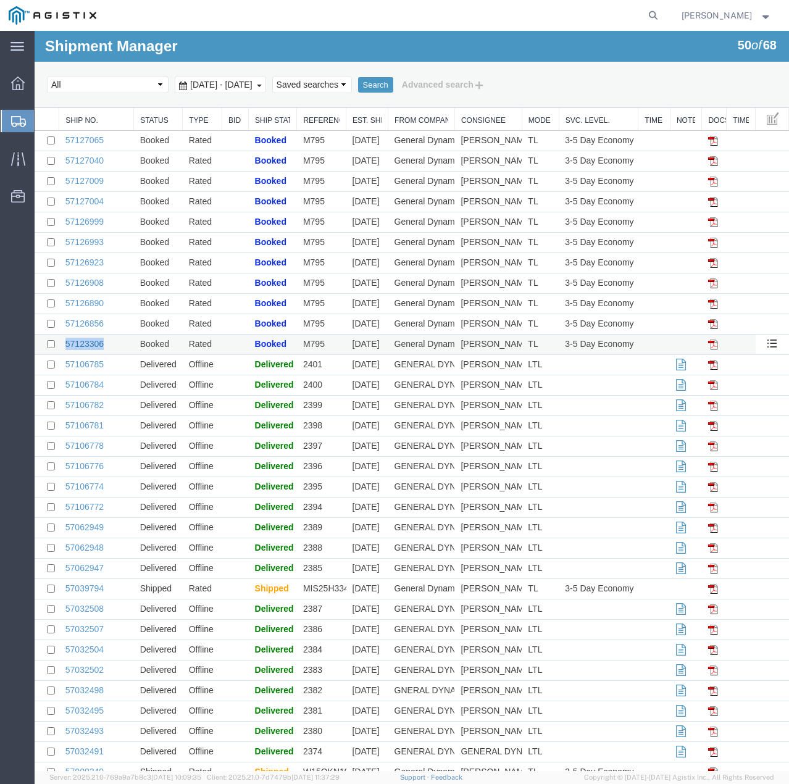
drag, startPoint x: 114, startPoint y: 345, endPoint x: 65, endPoint y: 343, distance: 48.8
click at [65, 343] on td "57123306" at bounding box center [96, 345] width 75 height 20
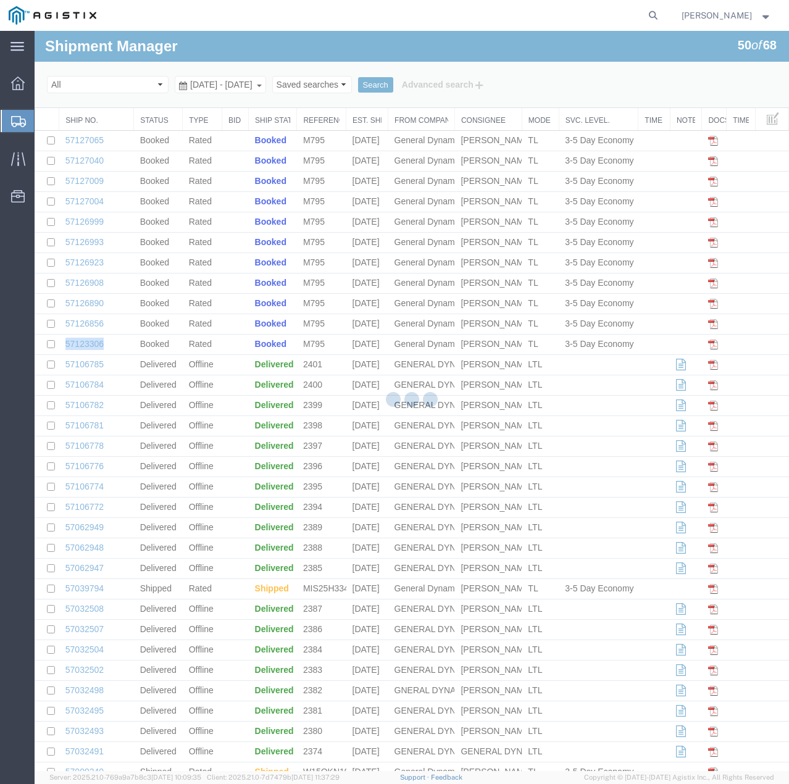
copy link "57123306"
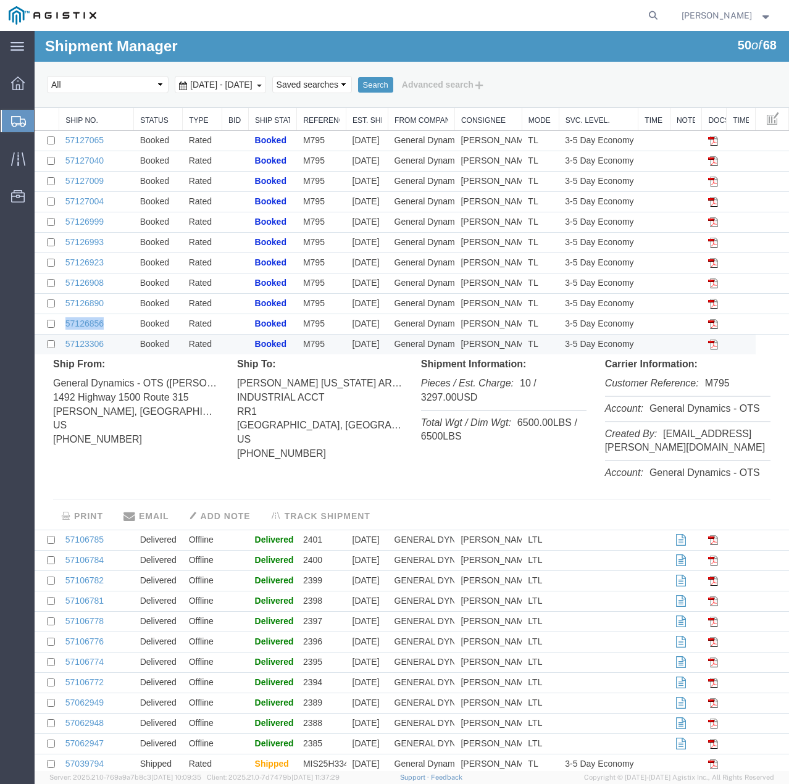
drag, startPoint x: 116, startPoint y: 327, endPoint x: 64, endPoint y: 329, distance: 51.9
click at [64, 329] on td "57126856" at bounding box center [96, 324] width 75 height 20
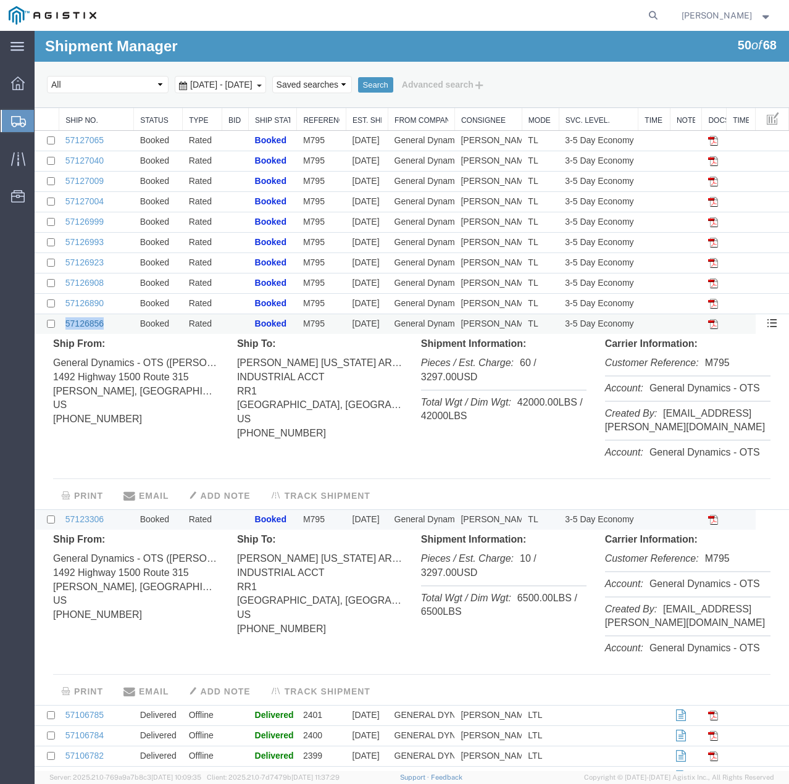
copy link "57126856"
drag, startPoint x: 113, startPoint y: 304, endPoint x: 65, endPoint y: 306, distance: 47.6
click at [65, 306] on td "57126890" at bounding box center [96, 304] width 75 height 20
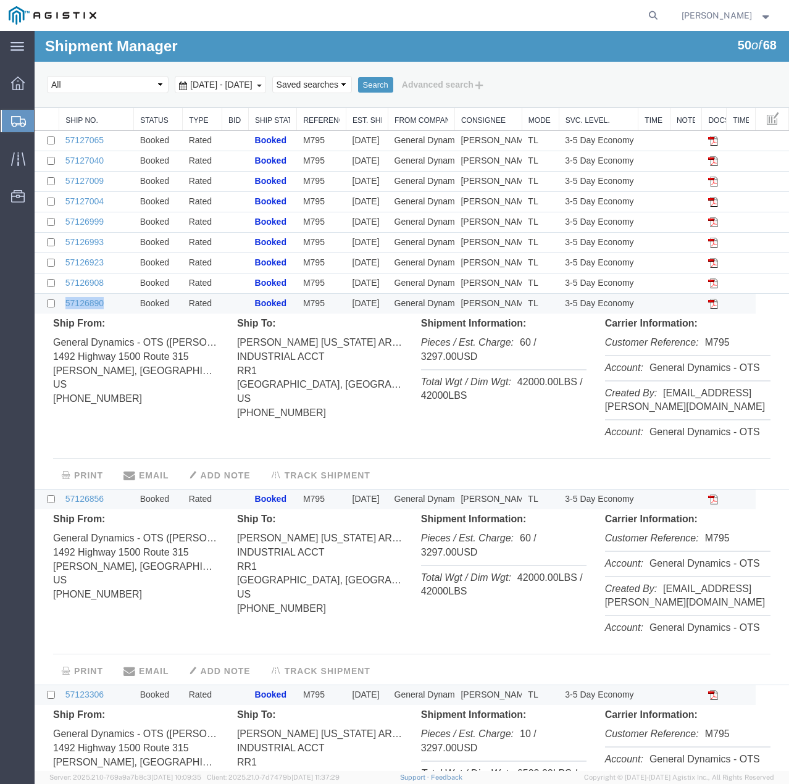
copy link "57126890"
drag, startPoint x: 119, startPoint y: 282, endPoint x: 67, endPoint y: 285, distance: 52.0
click at [67, 285] on td "57126908" at bounding box center [96, 284] width 75 height 20
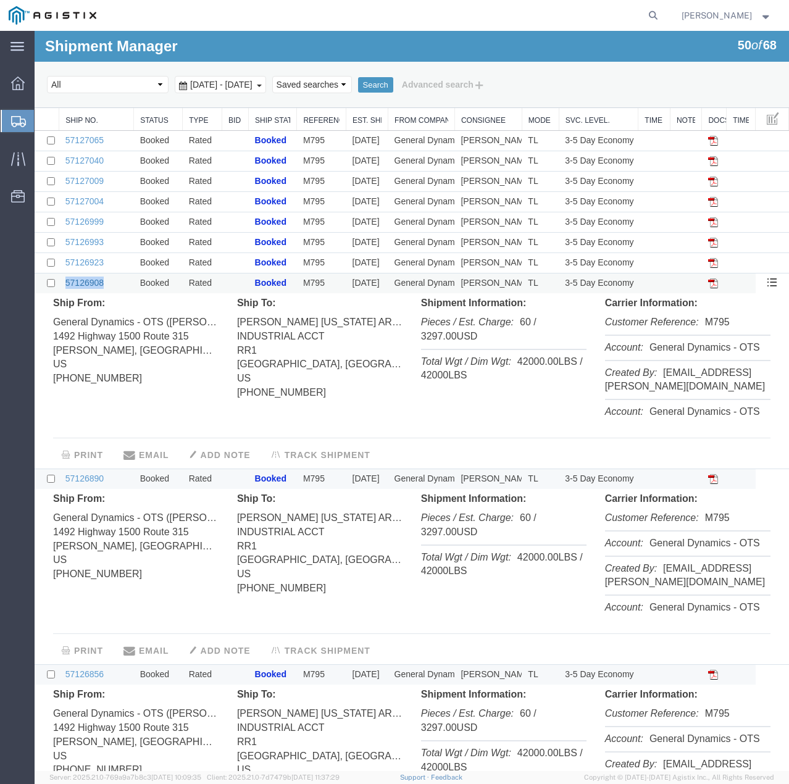
copy link "57126908"
drag, startPoint x: 117, startPoint y: 264, endPoint x: 63, endPoint y: 266, distance: 54.4
click at [63, 266] on td "57126923" at bounding box center [96, 263] width 75 height 20
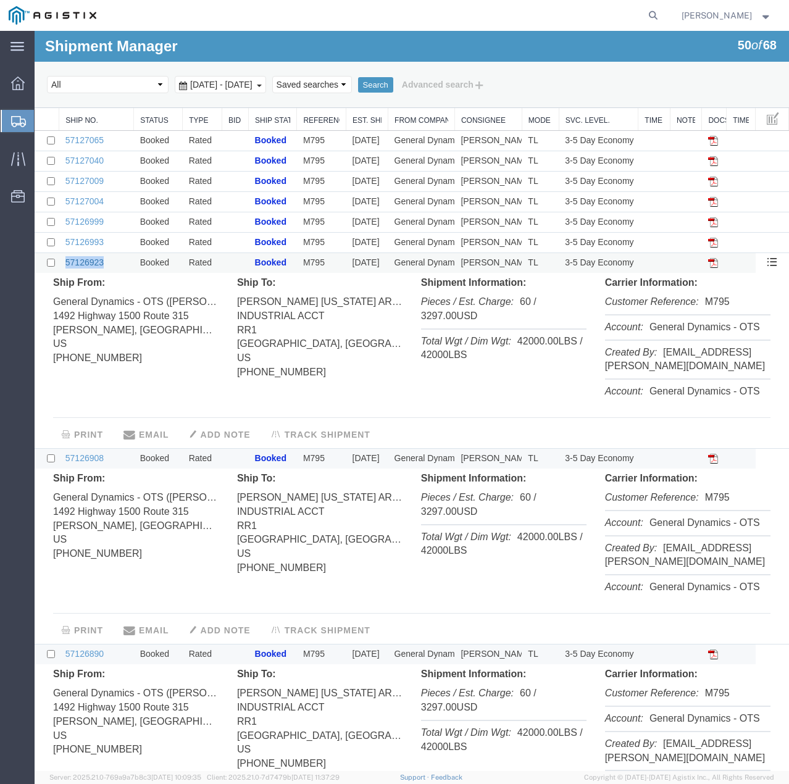
copy link "57126923"
drag, startPoint x: 106, startPoint y: 241, endPoint x: 65, endPoint y: 243, distance: 40.8
click at [65, 243] on td "57126993" at bounding box center [96, 243] width 75 height 20
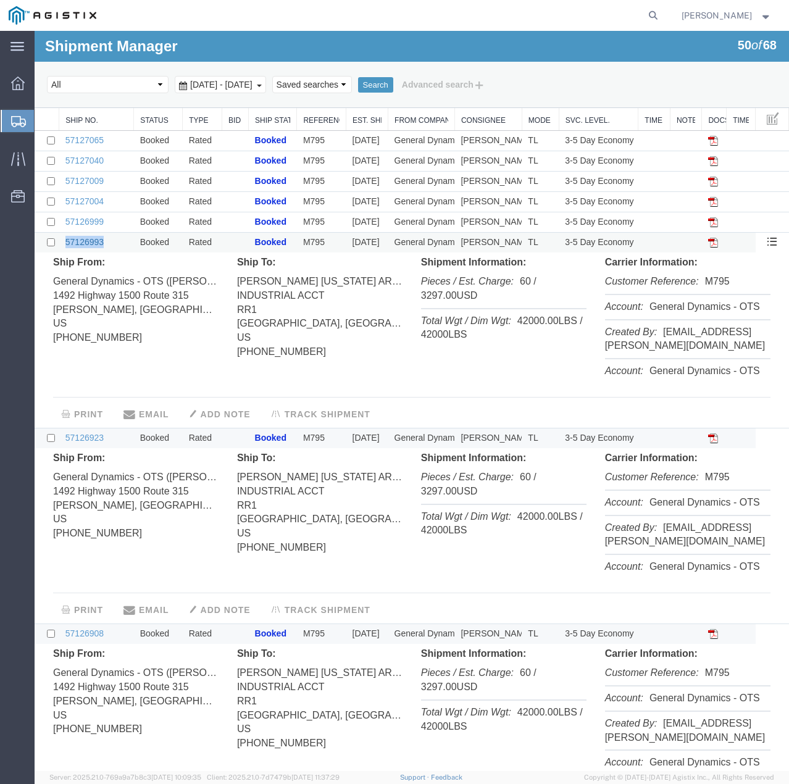
copy link "57126993"
drag, startPoint x: 106, startPoint y: 223, endPoint x: 65, endPoint y: 222, distance: 40.8
click at [65, 222] on td "57126999" at bounding box center [96, 222] width 75 height 20
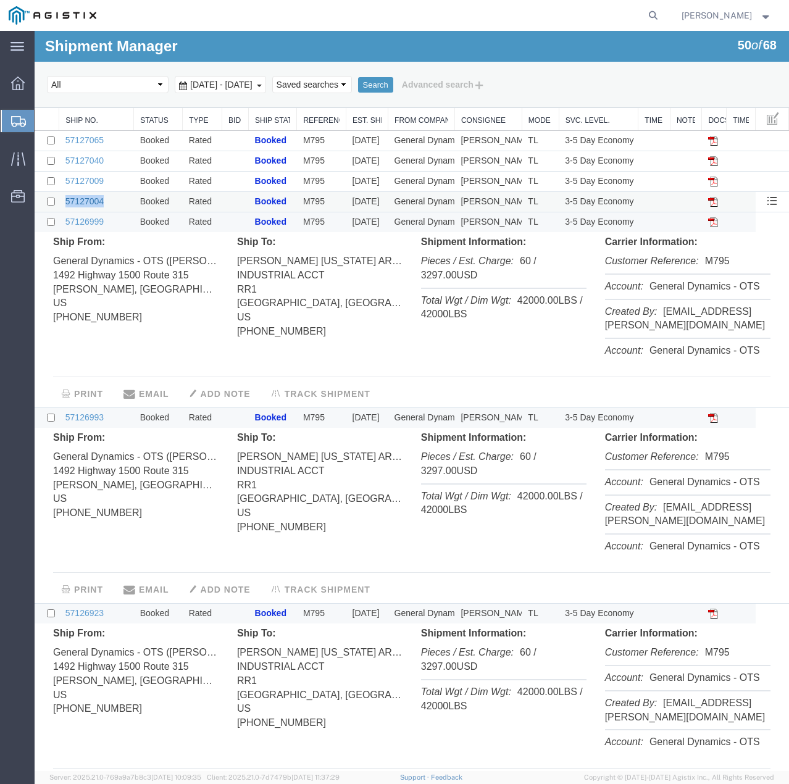
drag, startPoint x: 106, startPoint y: 201, endPoint x: 65, endPoint y: 201, distance: 40.1
click at [65, 201] on td "57127004" at bounding box center [96, 202] width 75 height 20
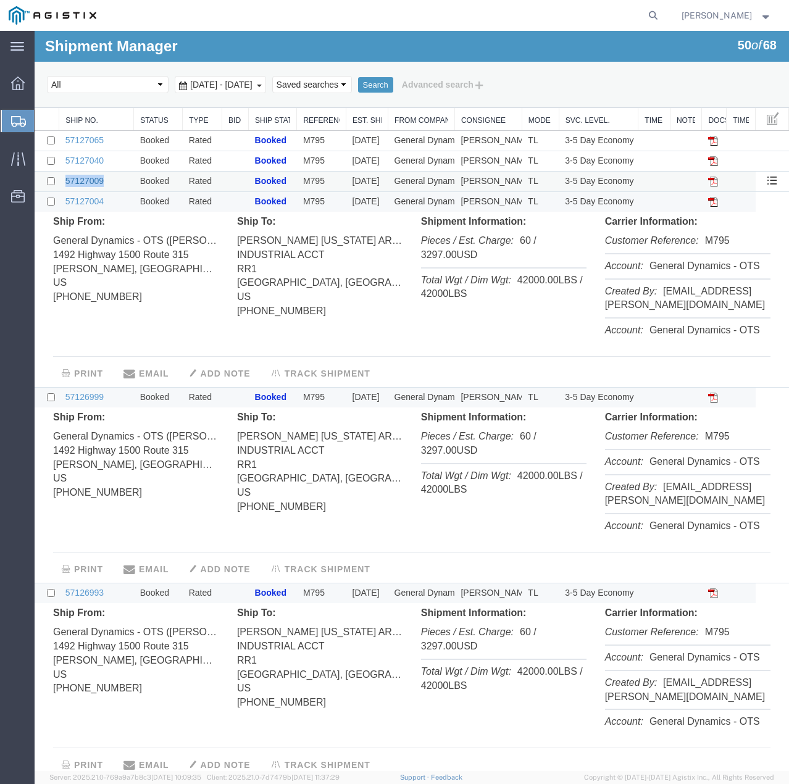
drag, startPoint x: 109, startPoint y: 177, endPoint x: 65, endPoint y: 183, distance: 43.7
click at [65, 183] on td "57127009" at bounding box center [96, 182] width 75 height 20
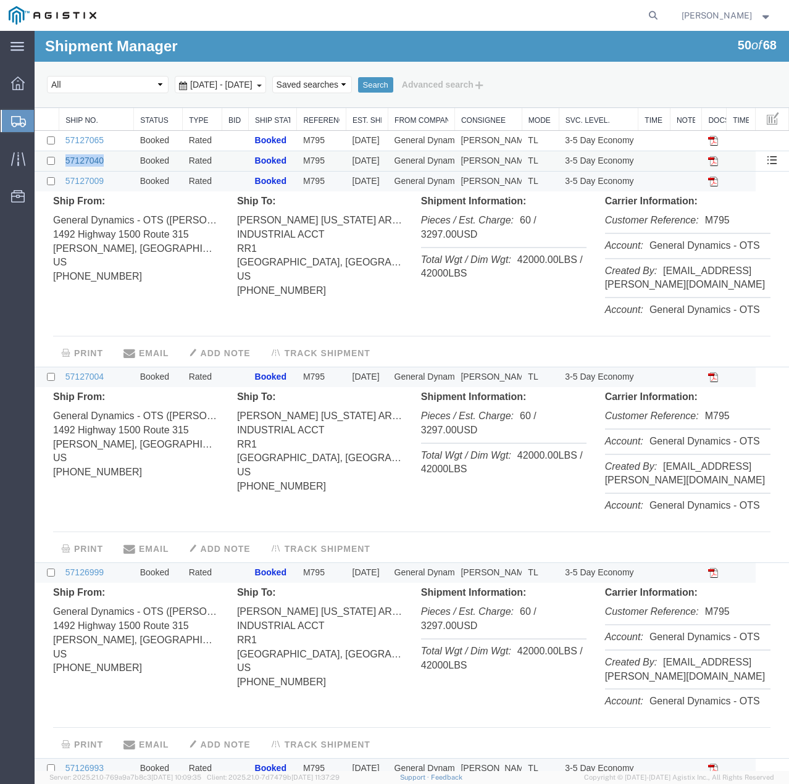
drag, startPoint x: 119, startPoint y: 160, endPoint x: 66, endPoint y: 162, distance: 52.5
click at [66, 162] on td "57127040" at bounding box center [96, 161] width 75 height 20
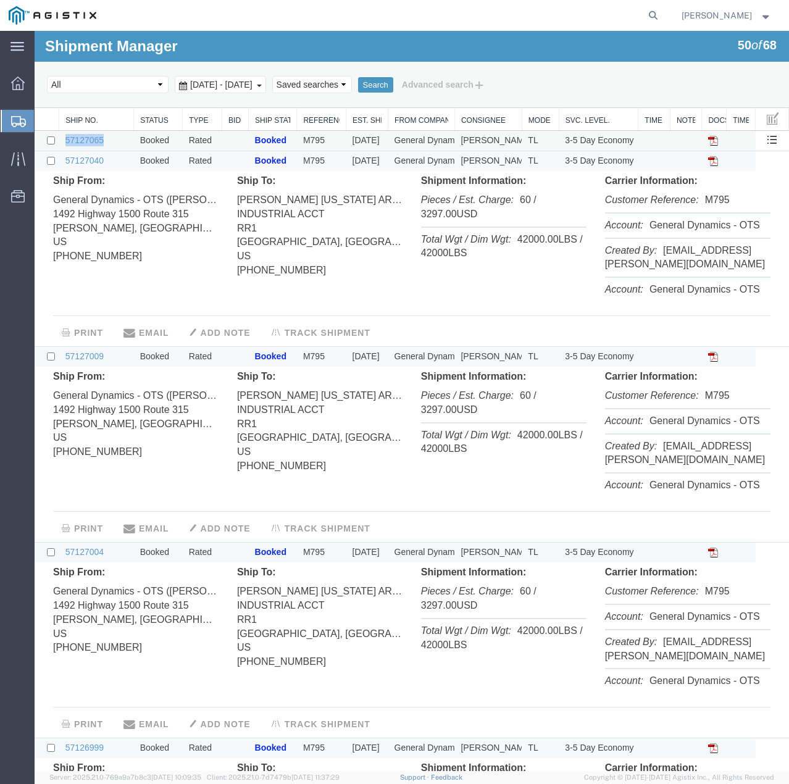
drag, startPoint x: 109, startPoint y: 139, endPoint x: 62, endPoint y: 141, distance: 47.0
click at [62, 141] on td "57127065" at bounding box center [96, 141] width 75 height 20
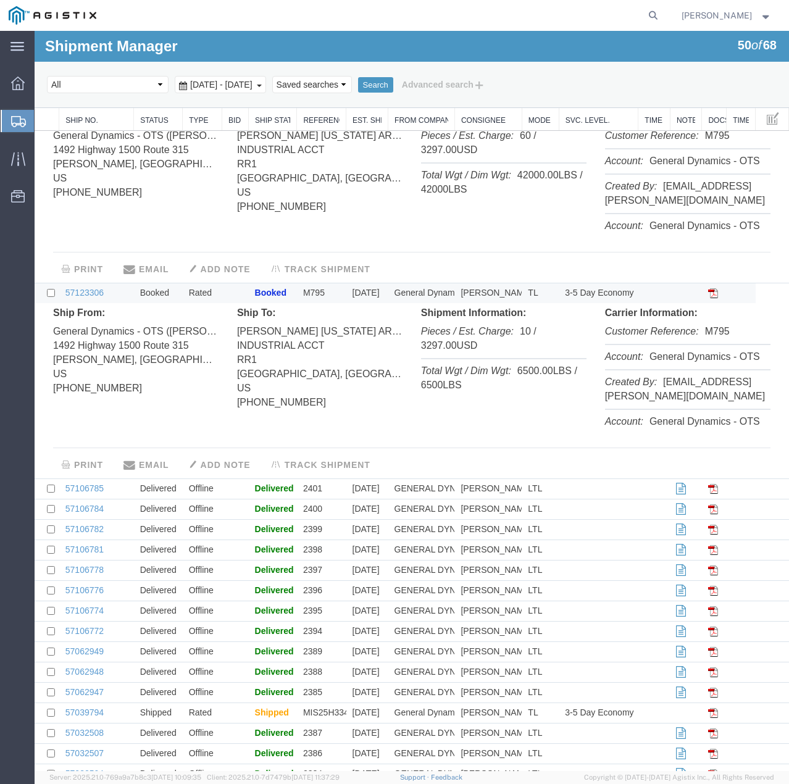
scroll to position [1853, 0]
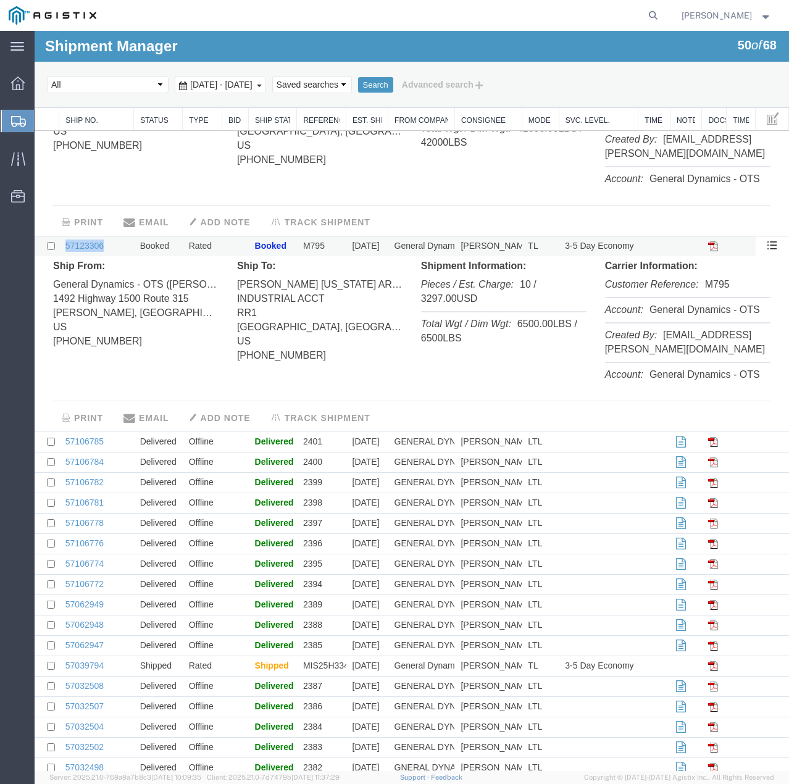
drag, startPoint x: 111, startPoint y: 245, endPoint x: 64, endPoint y: 246, distance: 47.0
click at [64, 246] on td "57123306" at bounding box center [96, 246] width 75 height 20
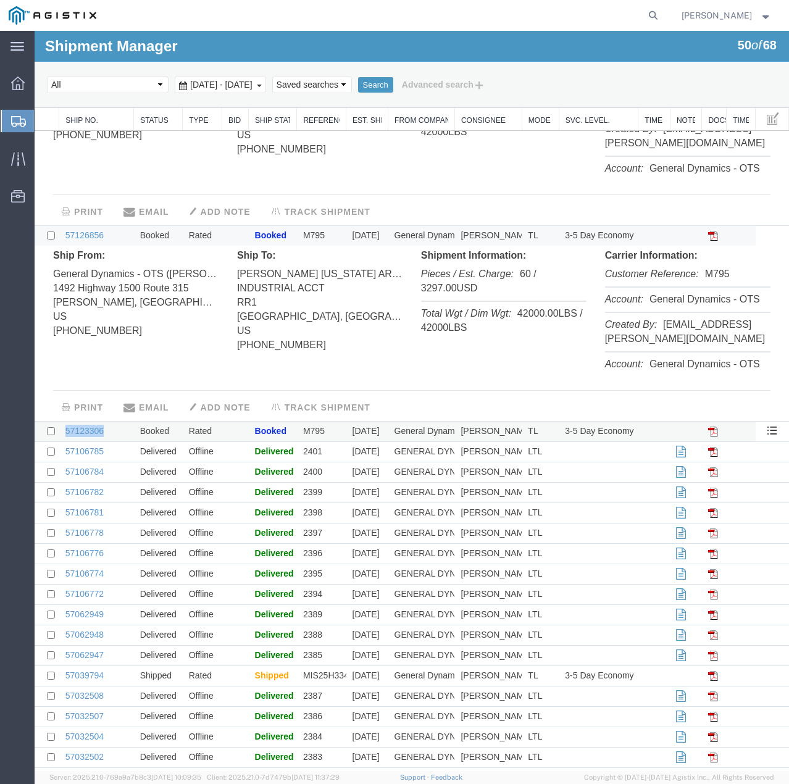
scroll to position [1667, 0]
drag, startPoint x: 106, startPoint y: 233, endPoint x: 65, endPoint y: 238, distance: 41.0
click at [65, 238] on td "57126856" at bounding box center [96, 235] width 75 height 20
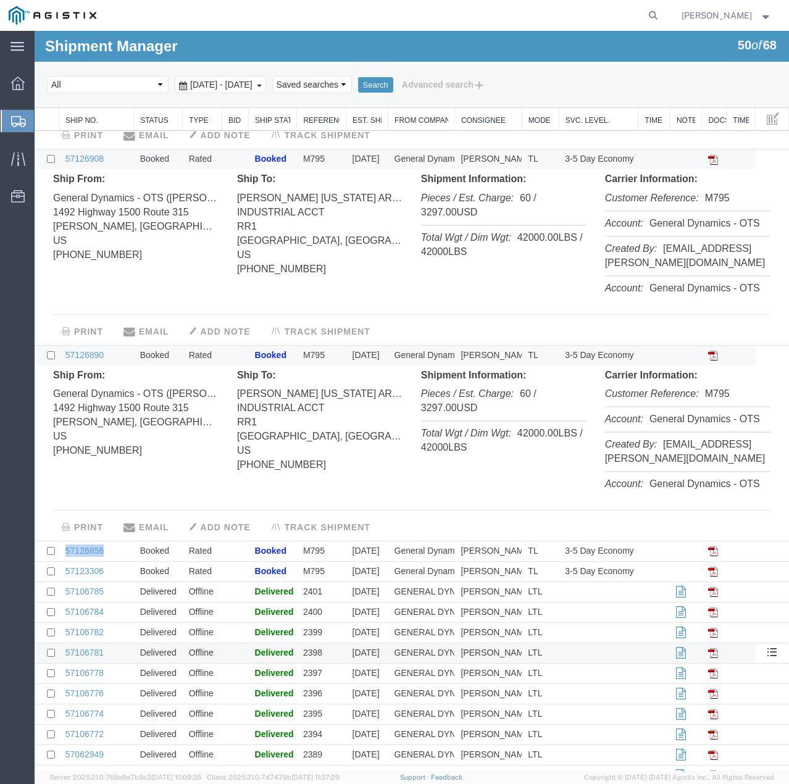
scroll to position [1297, 0]
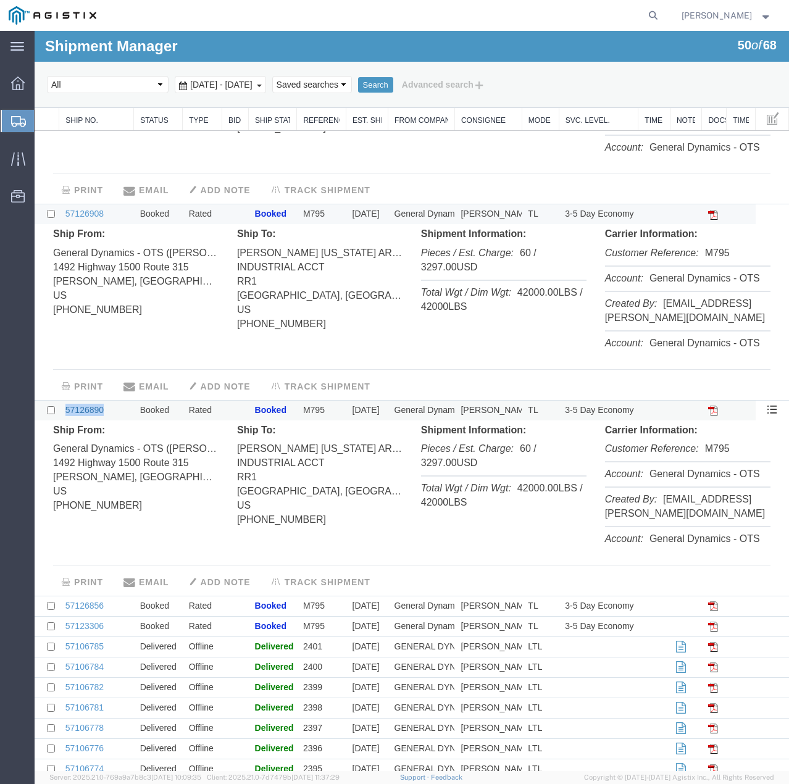
drag, startPoint x: 111, startPoint y: 408, endPoint x: 67, endPoint y: 408, distance: 44.5
click at [67, 408] on td "57126890" at bounding box center [96, 410] width 75 height 20
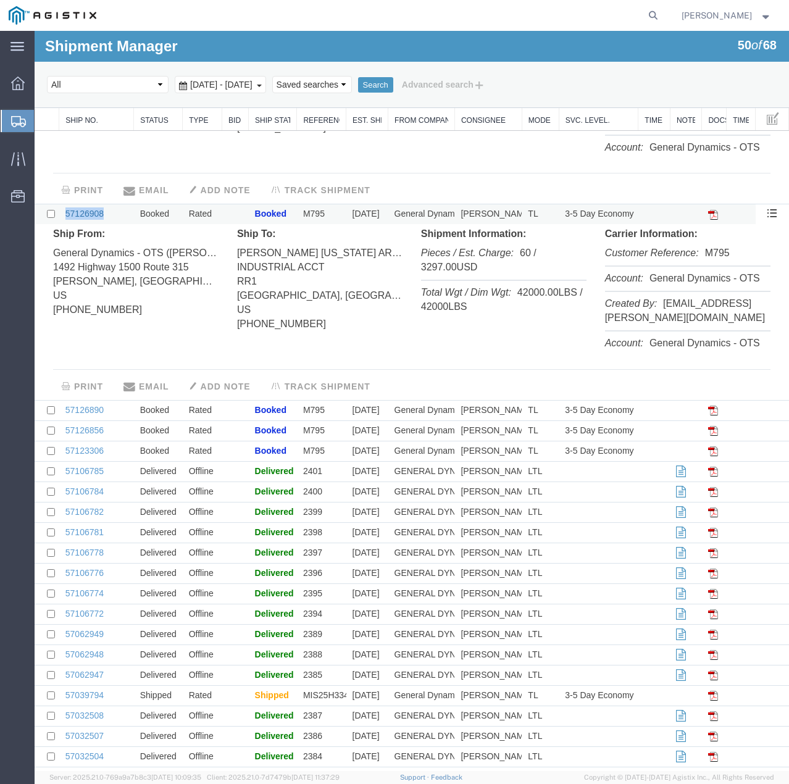
drag, startPoint x: 112, startPoint y: 209, endPoint x: 65, endPoint y: 213, distance: 47.1
click at [65, 213] on td "57126908" at bounding box center [96, 214] width 75 height 20
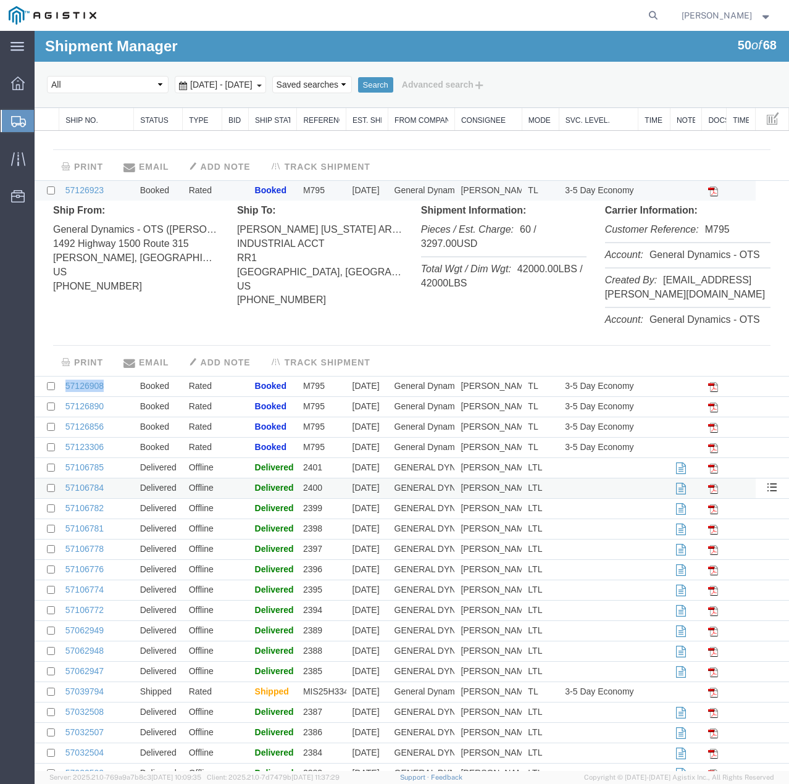
scroll to position [1112, 0]
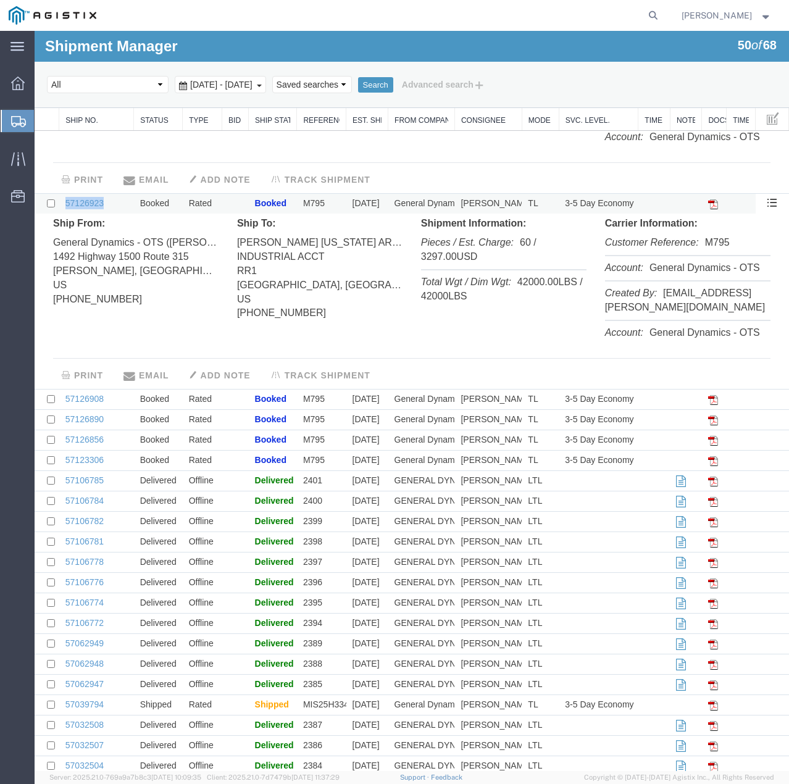
drag, startPoint x: 111, startPoint y: 201, endPoint x: 64, endPoint y: 201, distance: 46.9
click at [64, 201] on td "57126923" at bounding box center [96, 204] width 75 height 20
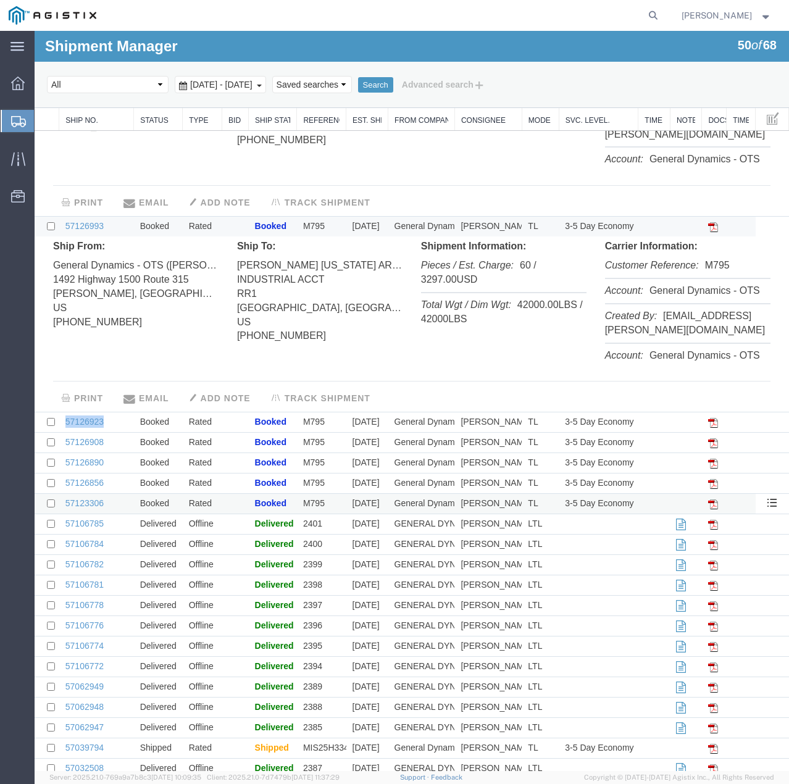
scroll to position [865, 0]
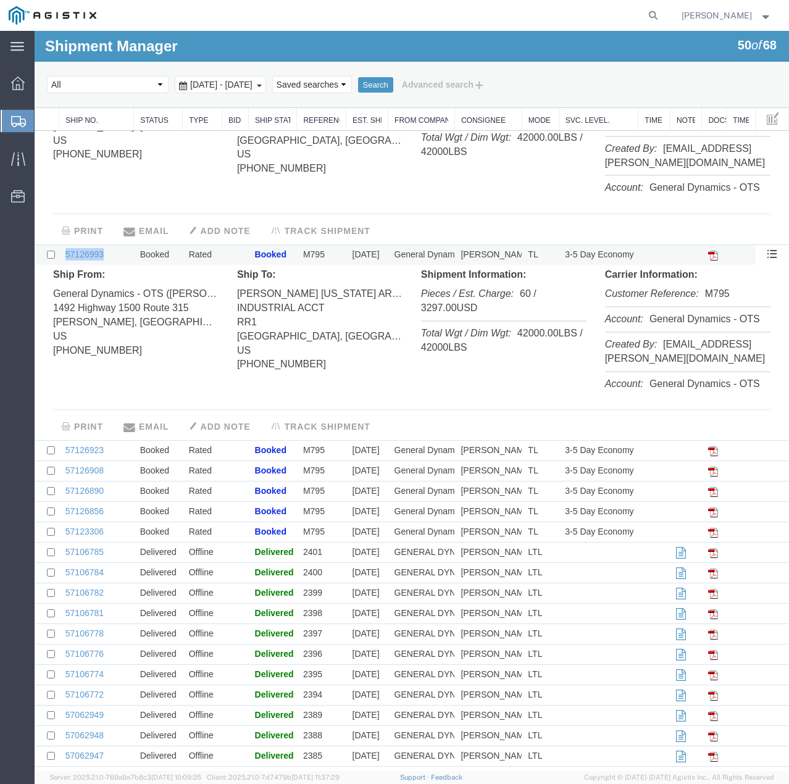
drag, startPoint x: 115, startPoint y: 251, endPoint x: 63, endPoint y: 253, distance: 51.9
click at [63, 253] on td "57126993" at bounding box center [96, 255] width 75 height 20
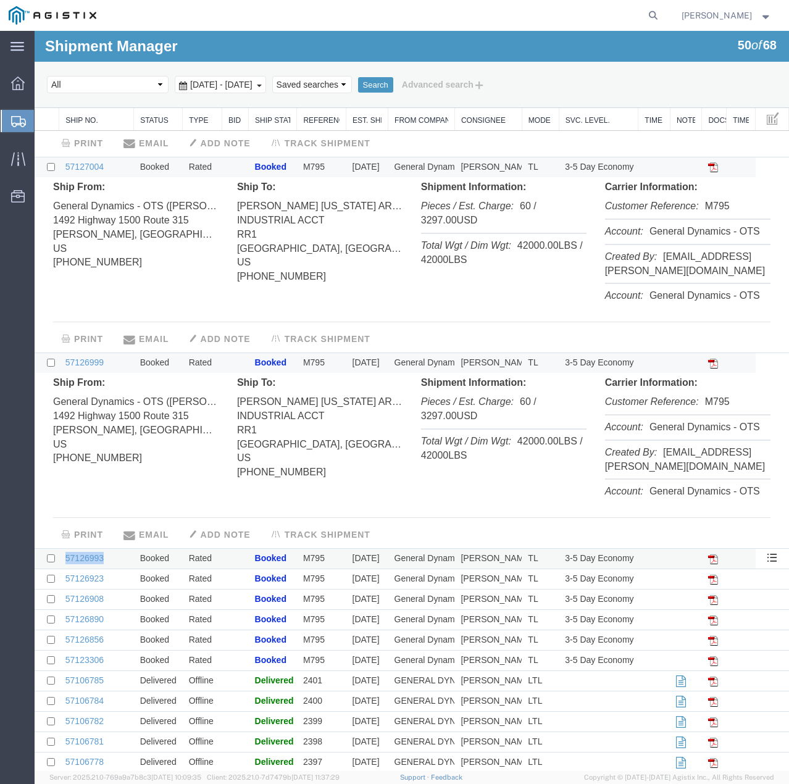
scroll to position [556, 0]
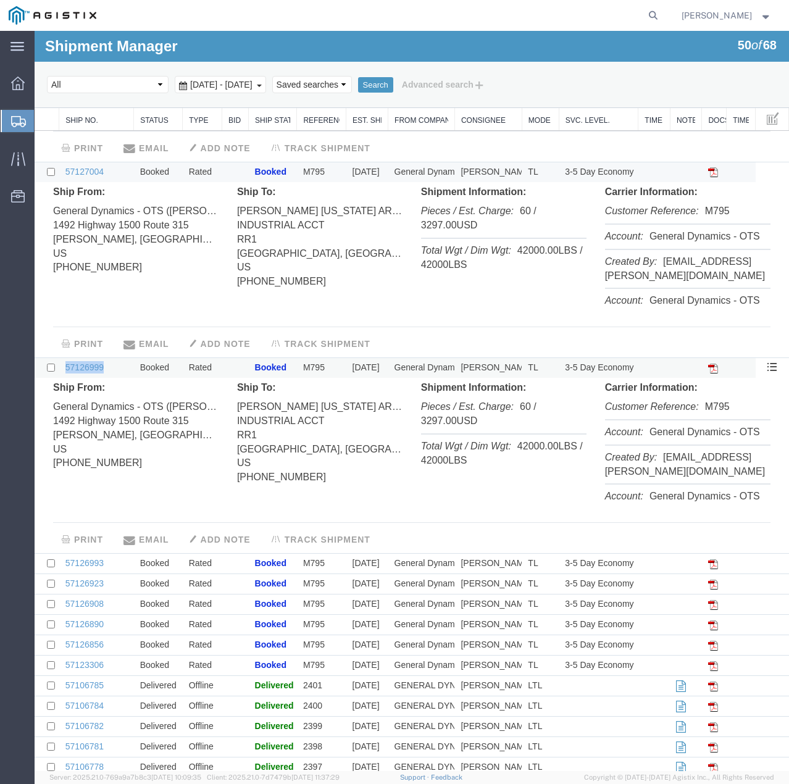
drag, startPoint x: 112, startPoint y: 366, endPoint x: 64, endPoint y: 367, distance: 48.2
click at [64, 367] on td "57126999" at bounding box center [96, 368] width 75 height 20
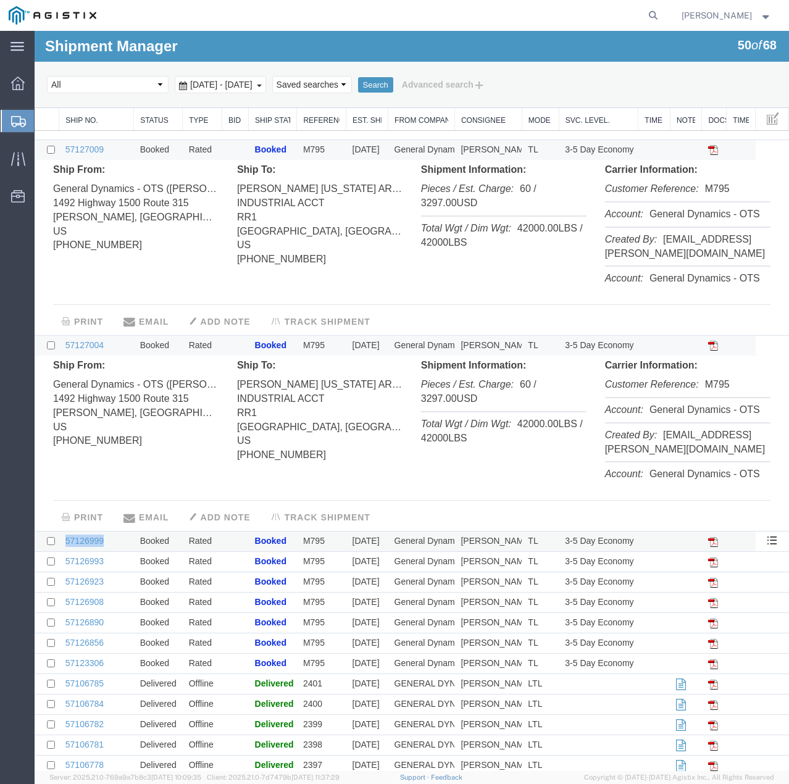
scroll to position [309, 0]
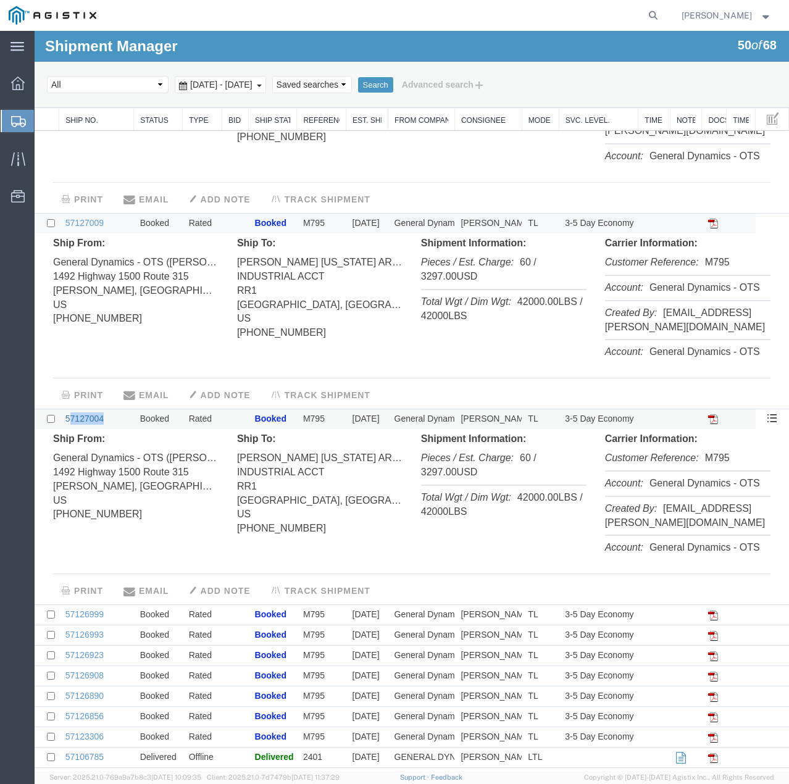
drag, startPoint x: 110, startPoint y: 417, endPoint x: 68, endPoint y: 417, distance: 42.0
click at [68, 417] on td "57127004" at bounding box center [96, 419] width 75 height 20
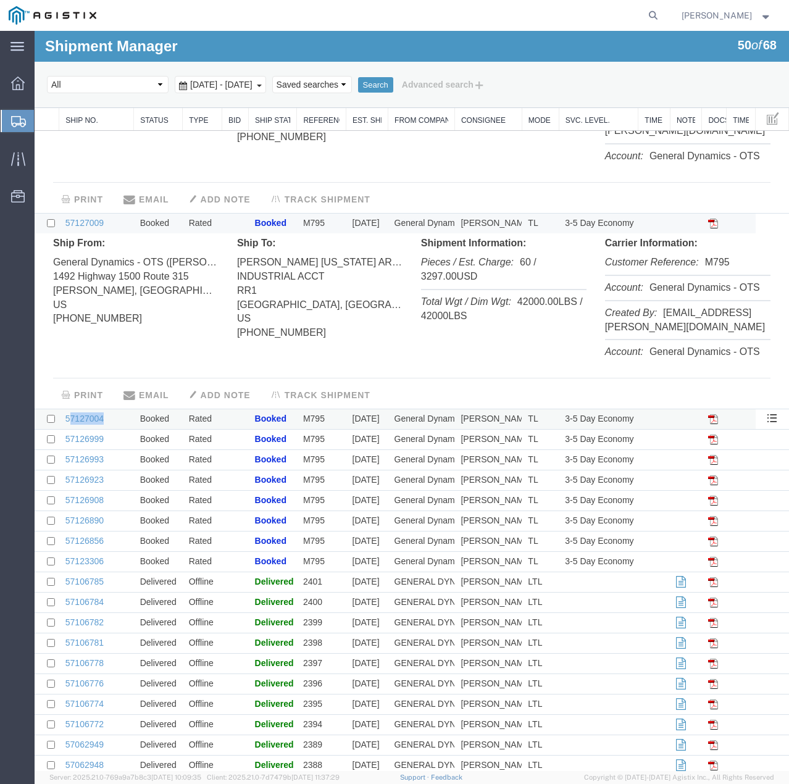
click at [112, 417] on td "57127004" at bounding box center [96, 419] width 75 height 20
drag, startPoint x: 112, startPoint y: 417, endPoint x: 94, endPoint y: 419, distance: 18.6
click at [94, 419] on div at bounding box center [412, 401] width 755 height 740
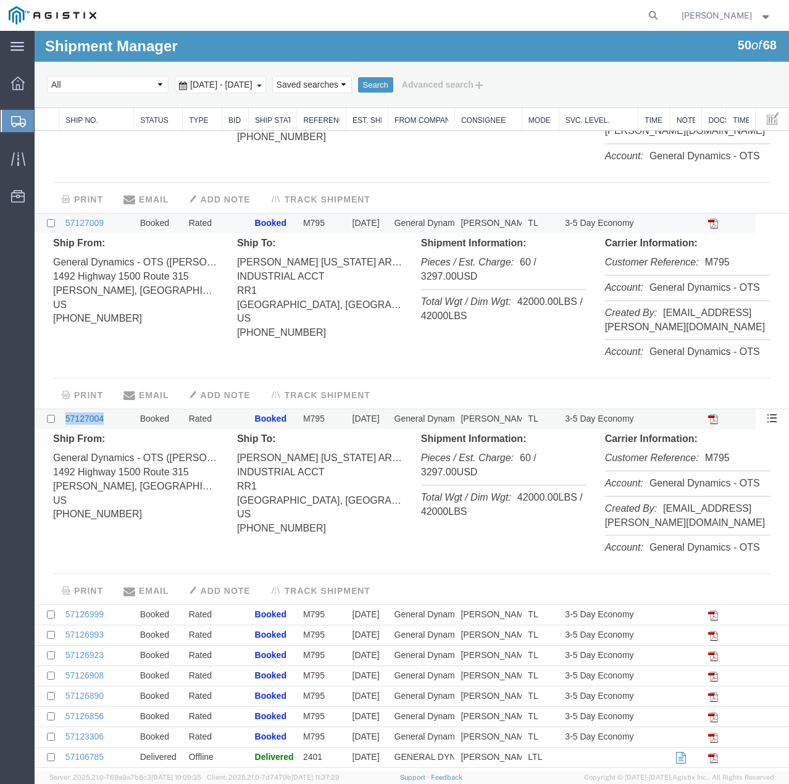
drag, startPoint x: 110, startPoint y: 418, endPoint x: 65, endPoint y: 417, distance: 44.5
click at [65, 417] on td "57127004" at bounding box center [96, 419] width 75 height 20
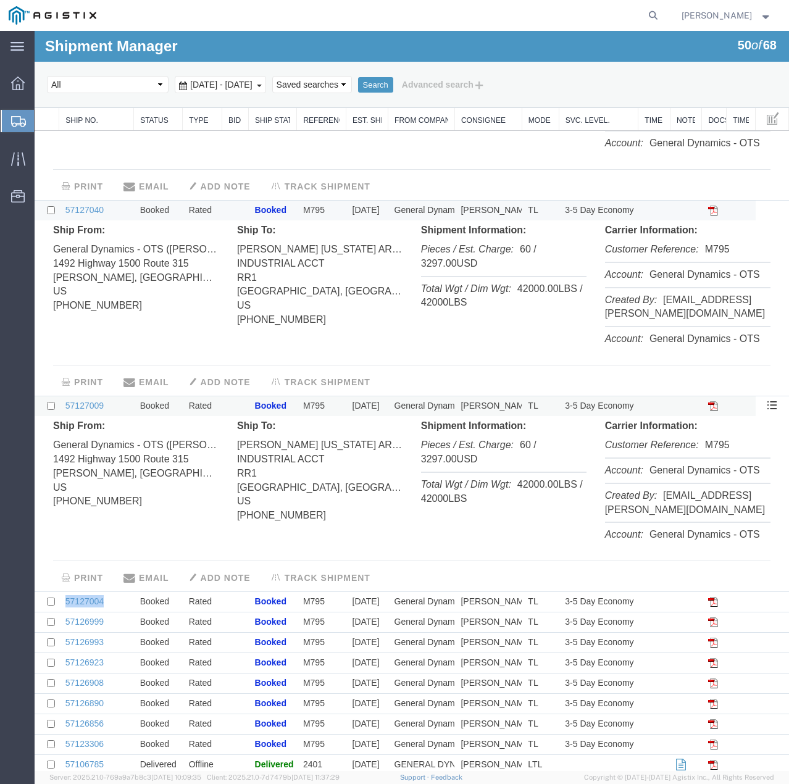
scroll to position [124, 0]
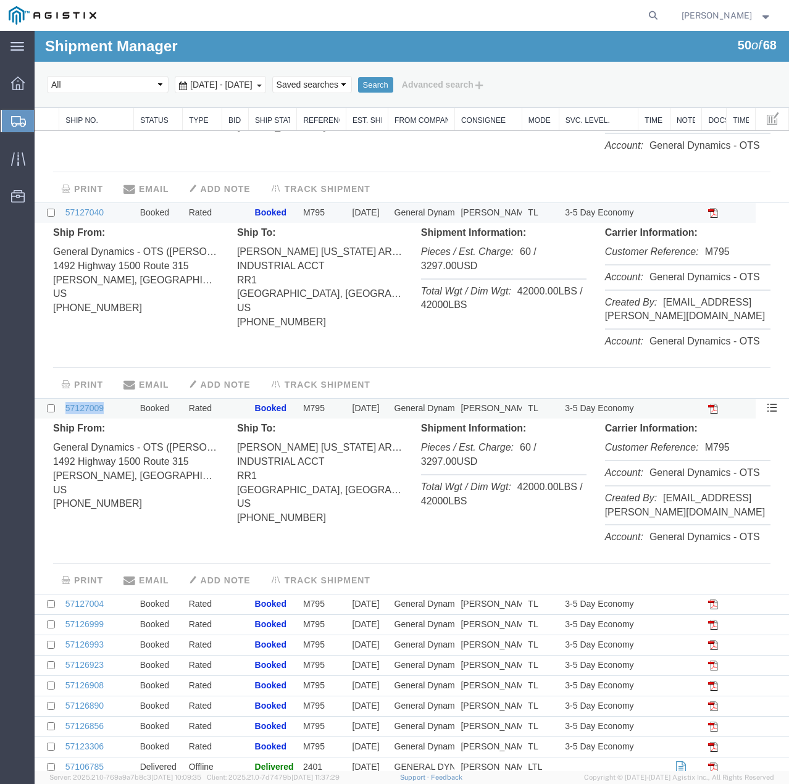
drag, startPoint x: 114, startPoint y: 409, endPoint x: 62, endPoint y: 411, distance: 52.5
click at [62, 411] on td "57127009" at bounding box center [96, 409] width 75 height 20
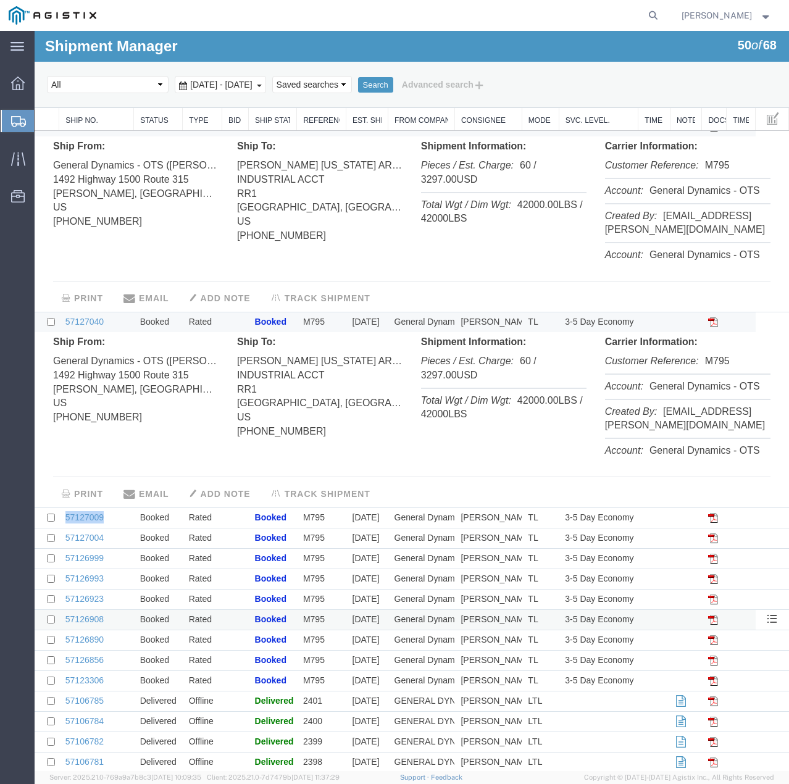
scroll to position [0, 0]
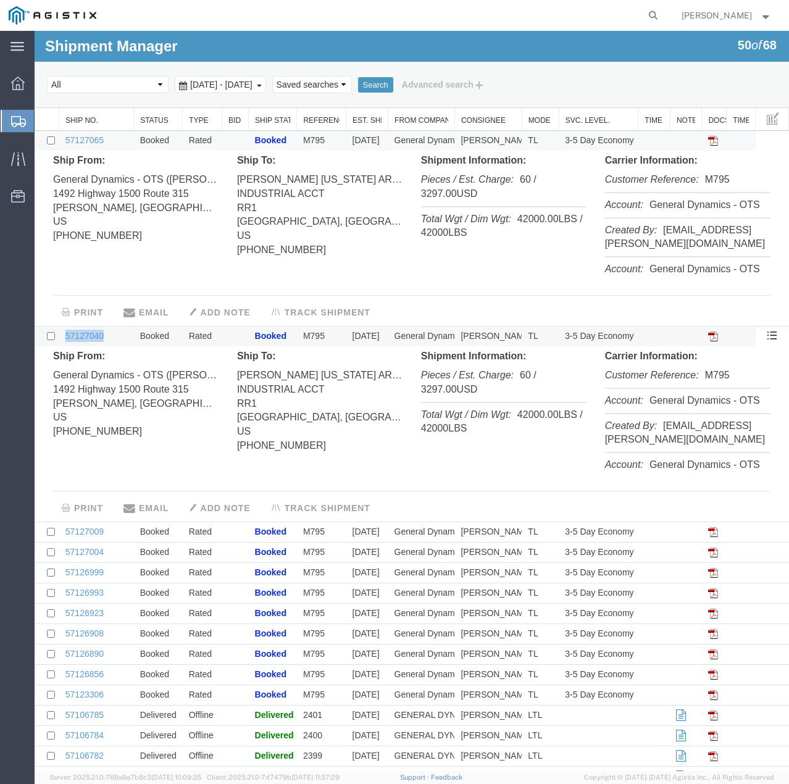
drag, startPoint x: 114, startPoint y: 335, endPoint x: 61, endPoint y: 334, distance: 53.1
click at [61, 334] on td "57127040" at bounding box center [96, 337] width 75 height 20
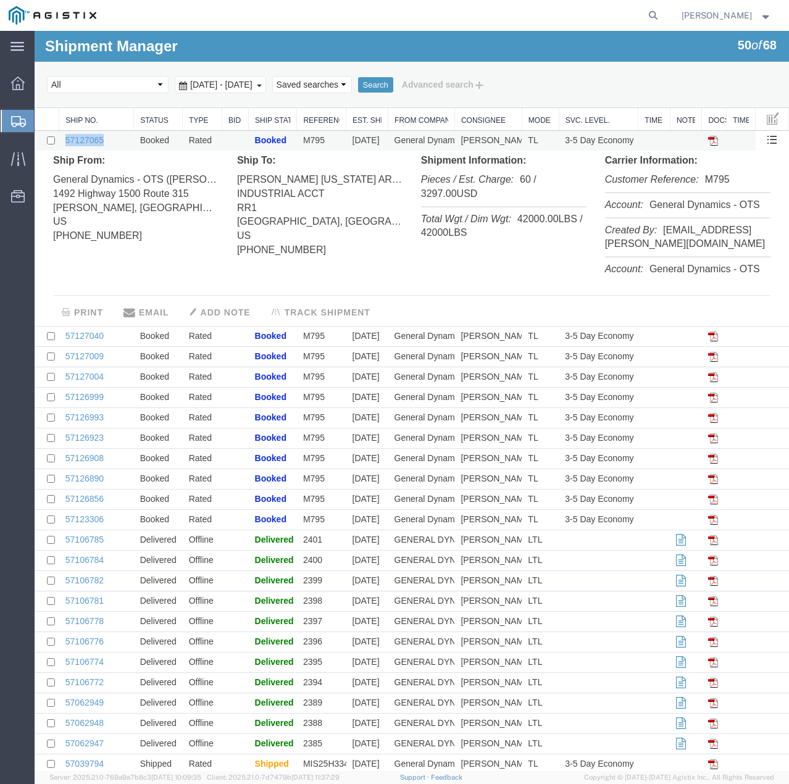
drag, startPoint x: 109, startPoint y: 140, endPoint x: 64, endPoint y: 134, distance: 45.5
click at [64, 134] on td "57127065" at bounding box center [96, 141] width 75 height 20
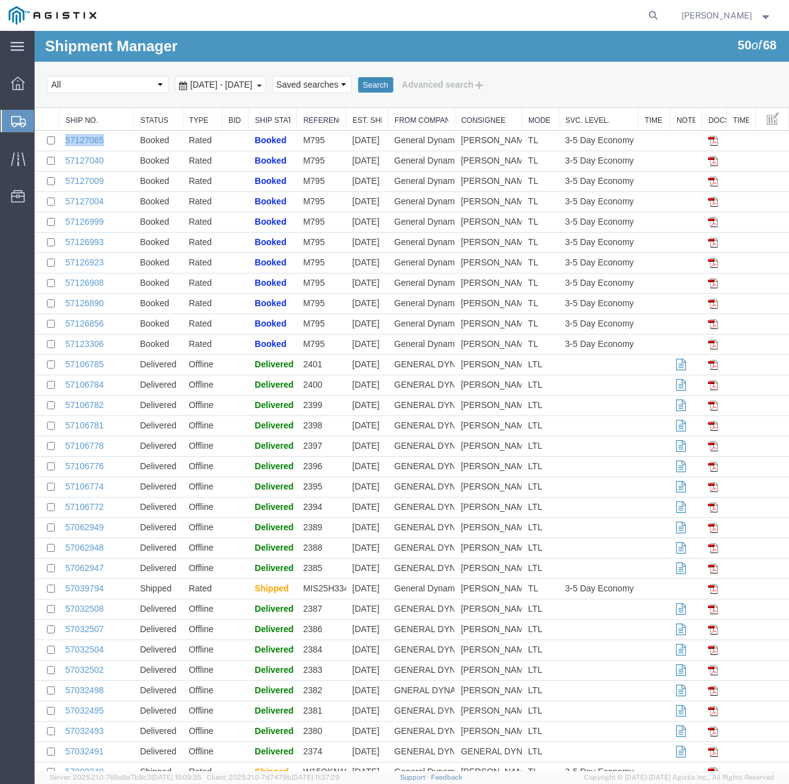
click at [393, 83] on button "Search" at bounding box center [375, 85] width 35 height 16
